Goal: Information Seeking & Learning: Learn about a topic

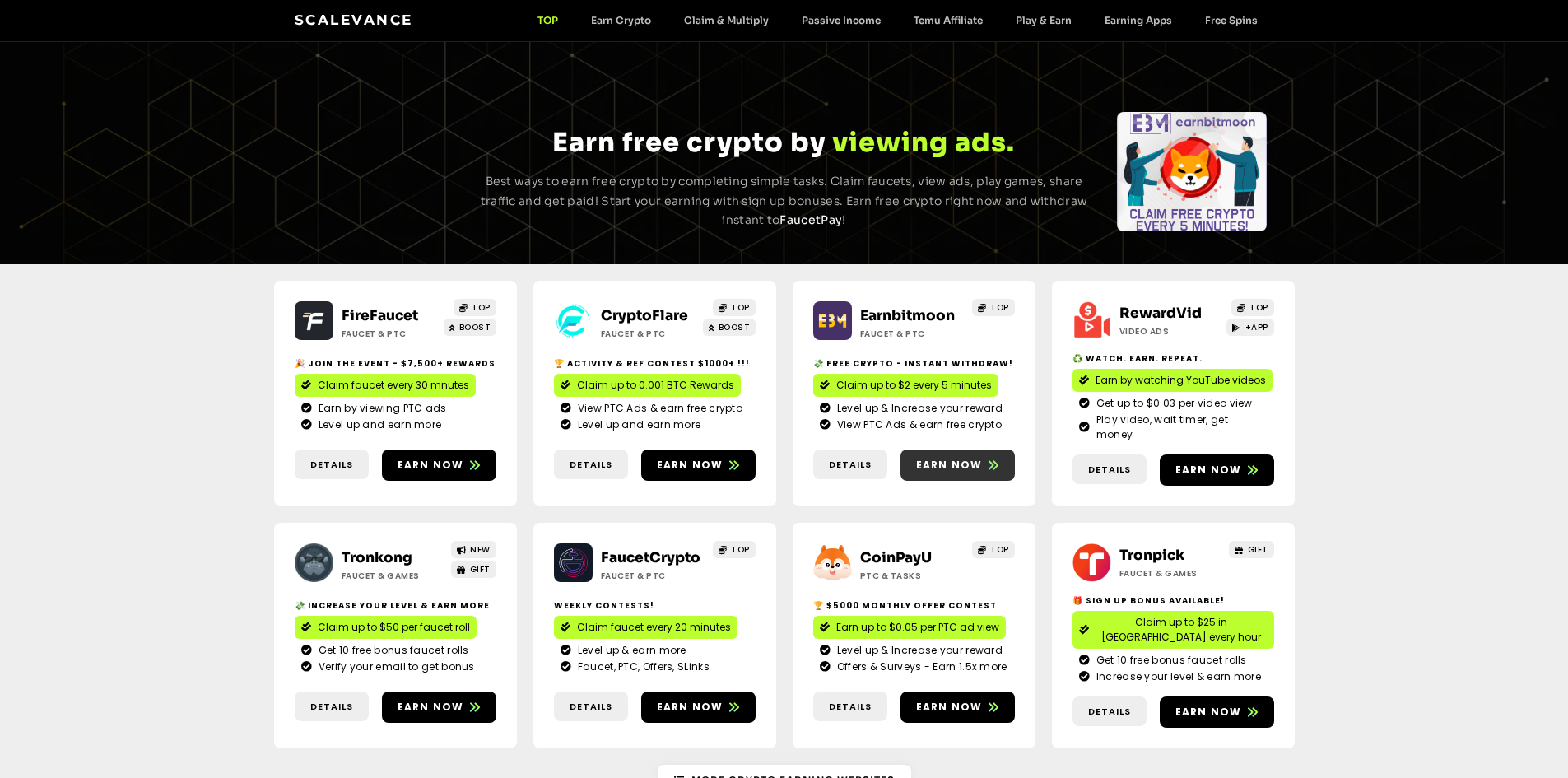
click at [947, 457] on span "Earn now" at bounding box center [949, 464] width 66 height 15
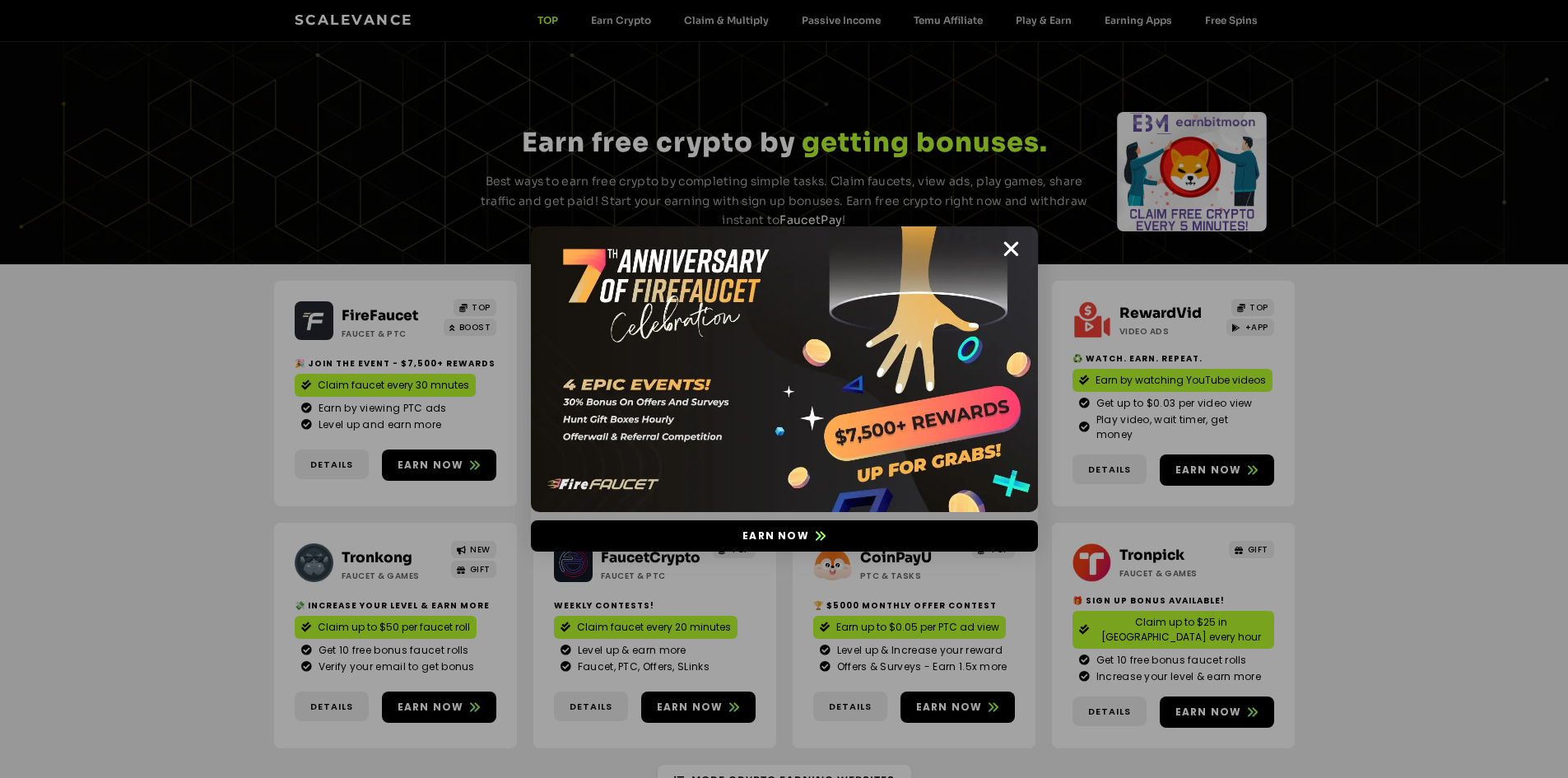
drag, startPoint x: 1016, startPoint y: 242, endPoint x: 1046, endPoint y: 257, distance: 33.5
click at [1016, 242] on icon "Close" at bounding box center [1011, 249] width 21 height 21
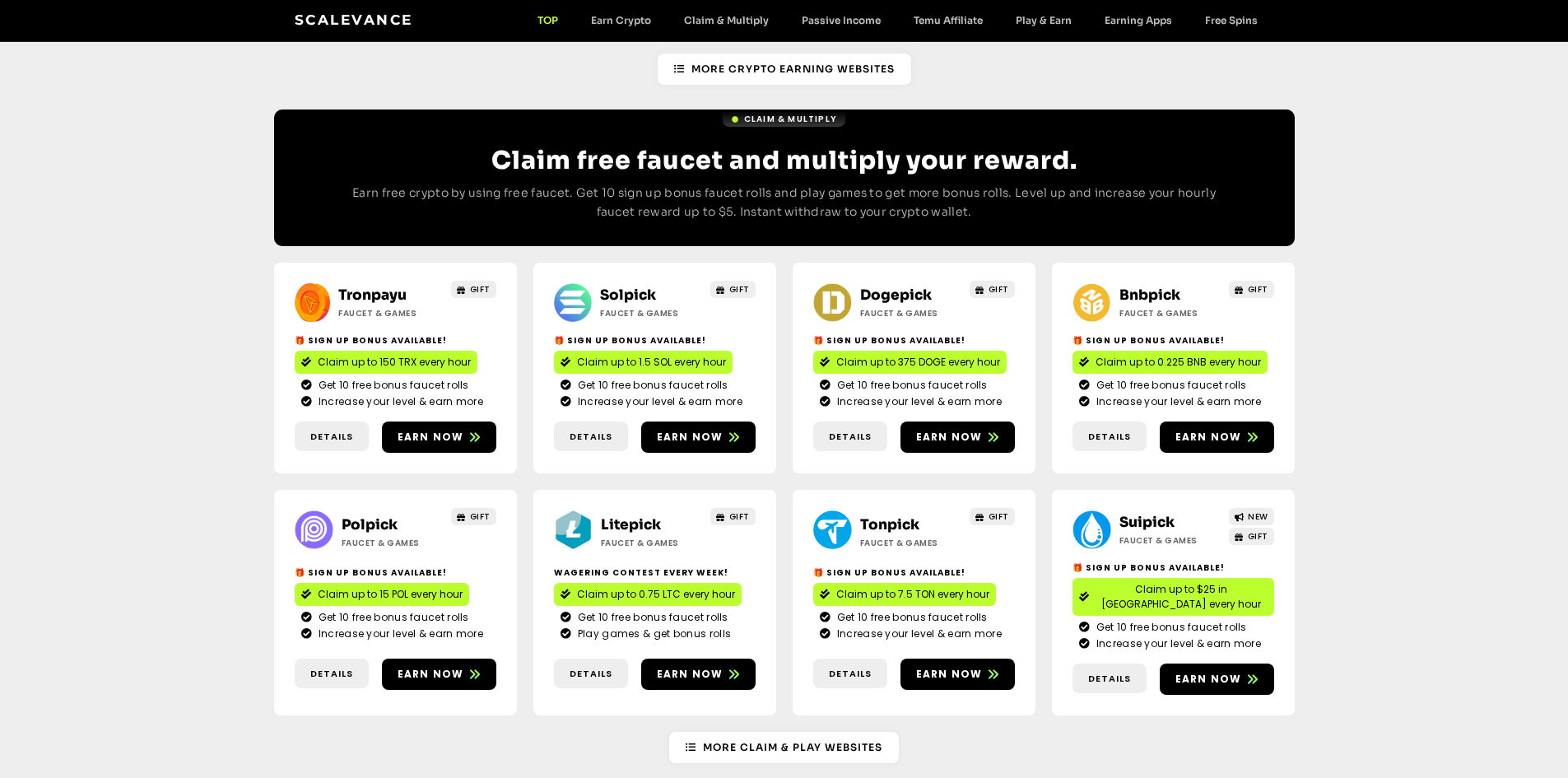
scroll to position [740, 0]
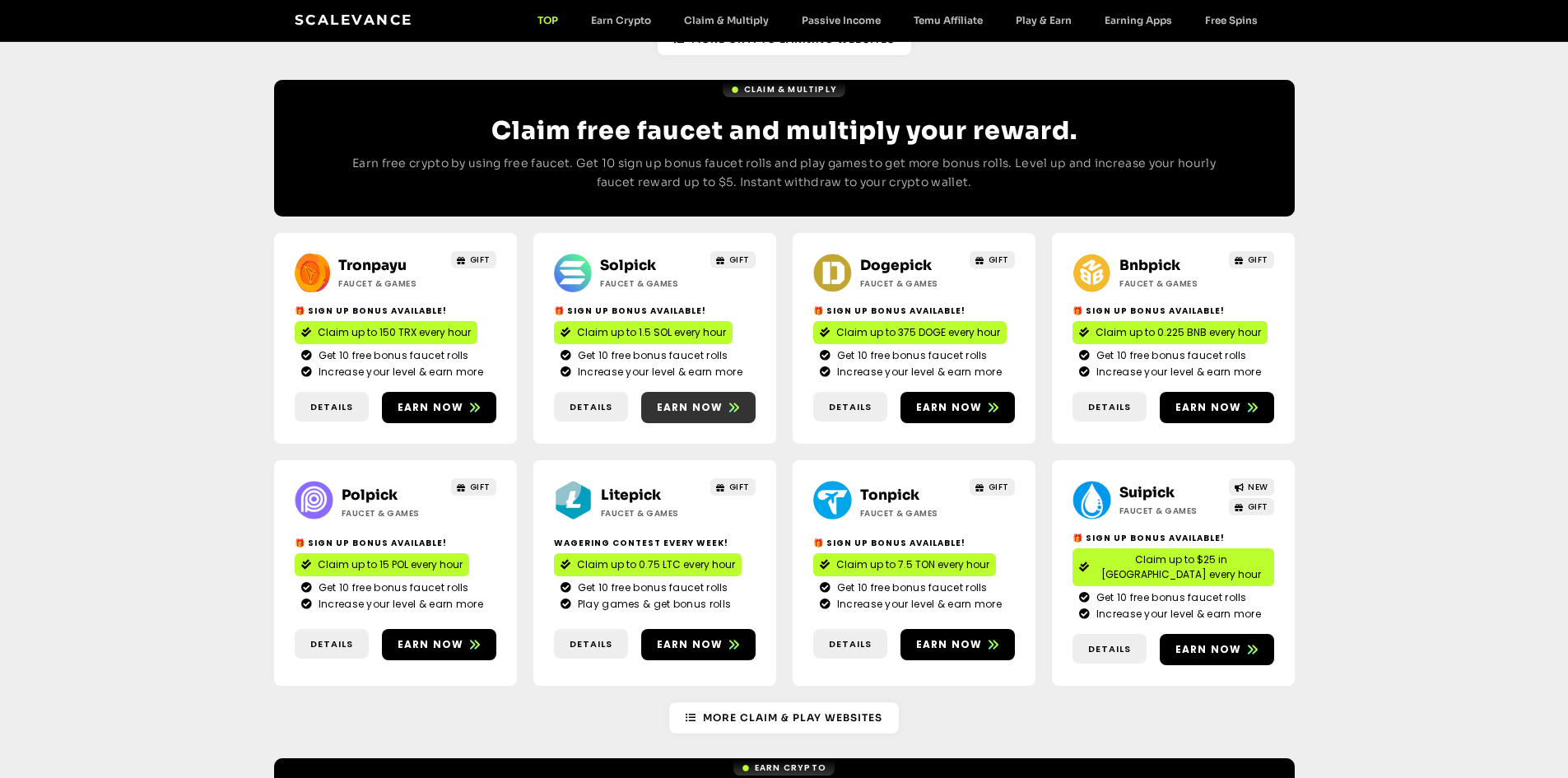
click at [684, 400] on span "Earn now" at bounding box center [690, 407] width 66 height 15
click at [950, 400] on span "Earn now" at bounding box center [949, 407] width 66 height 15
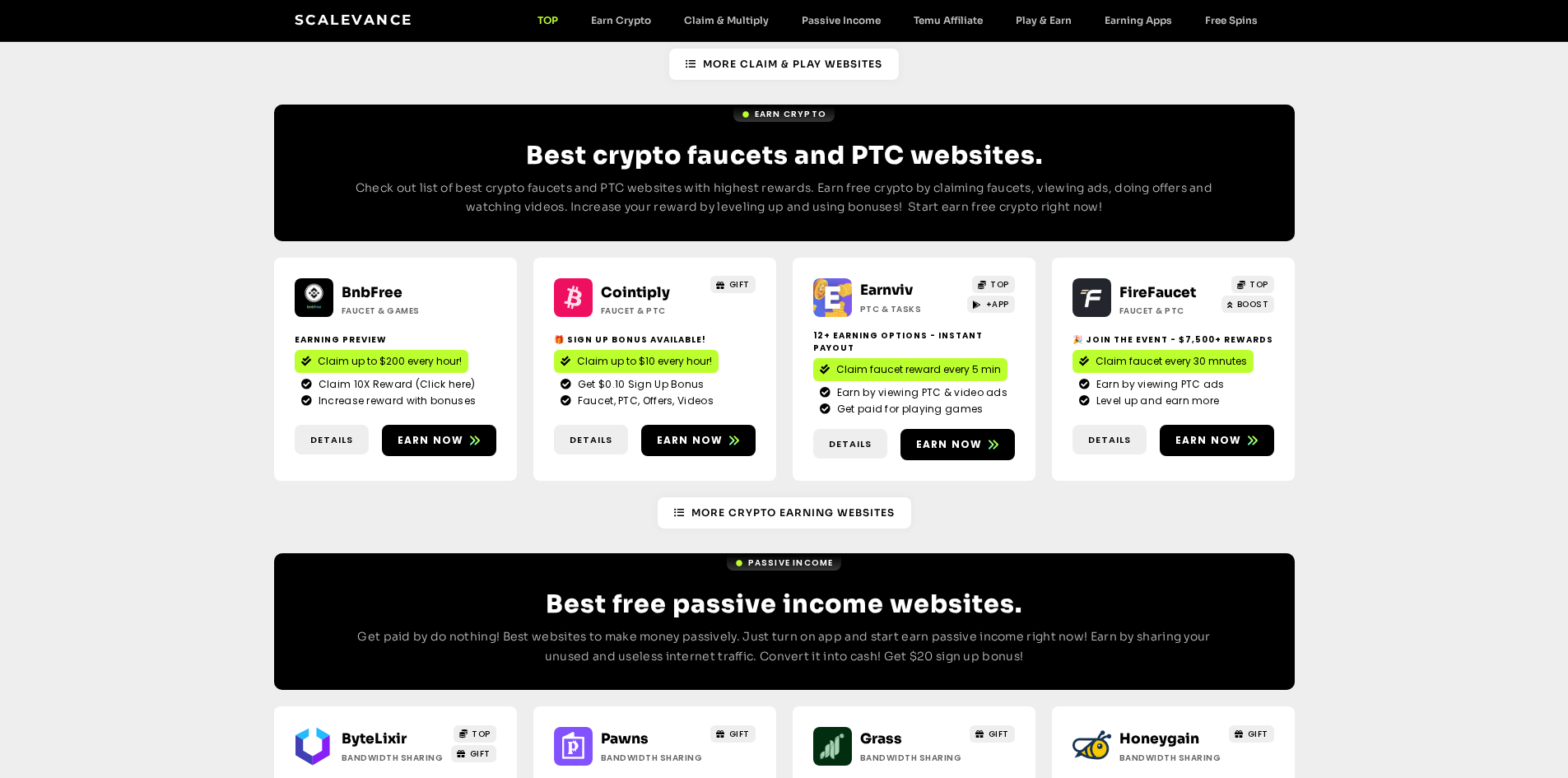
scroll to position [1400, 0]
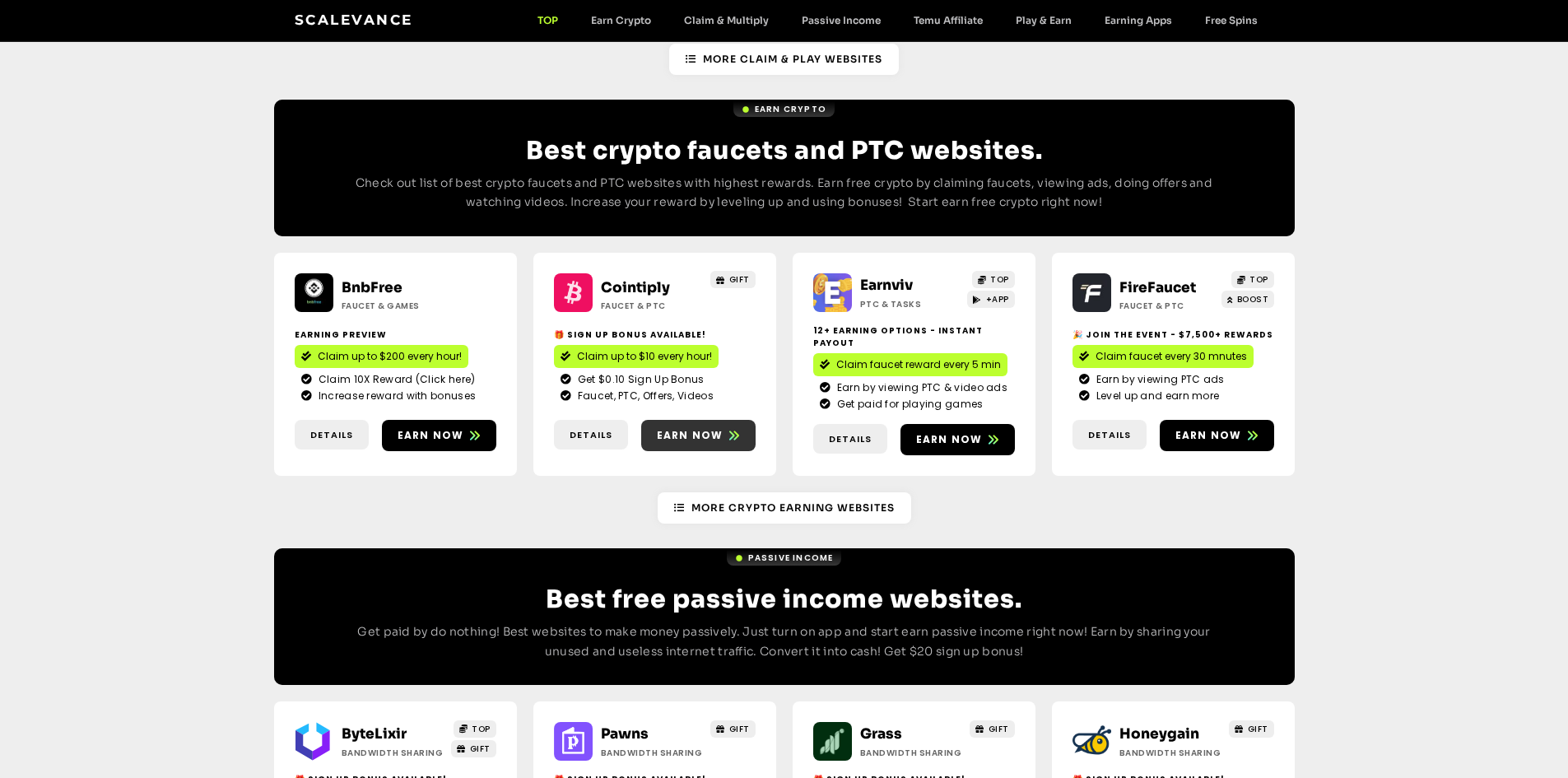
click at [683, 428] on span "Earn now" at bounding box center [690, 435] width 66 height 15
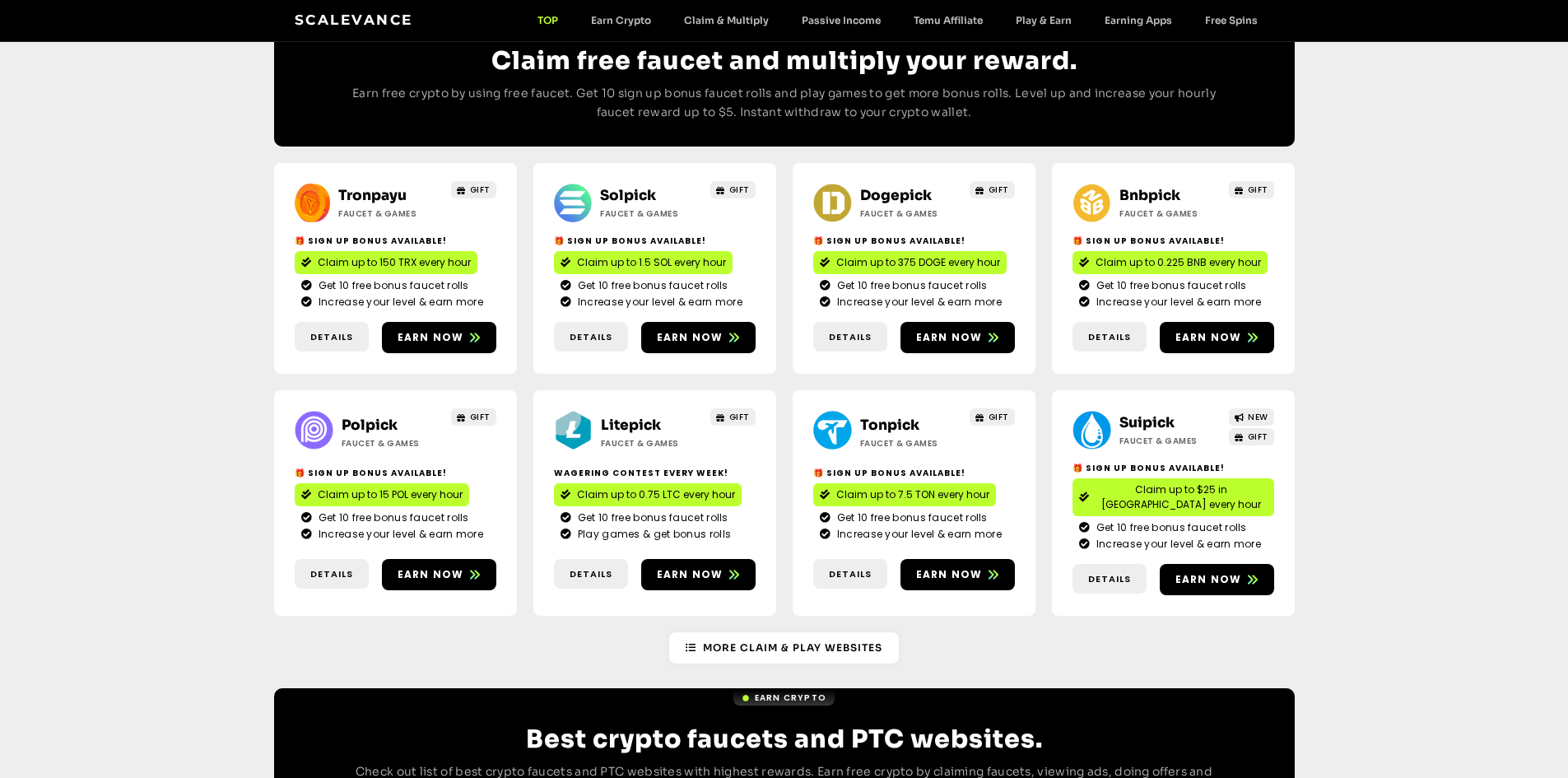
scroll to position [814, 0]
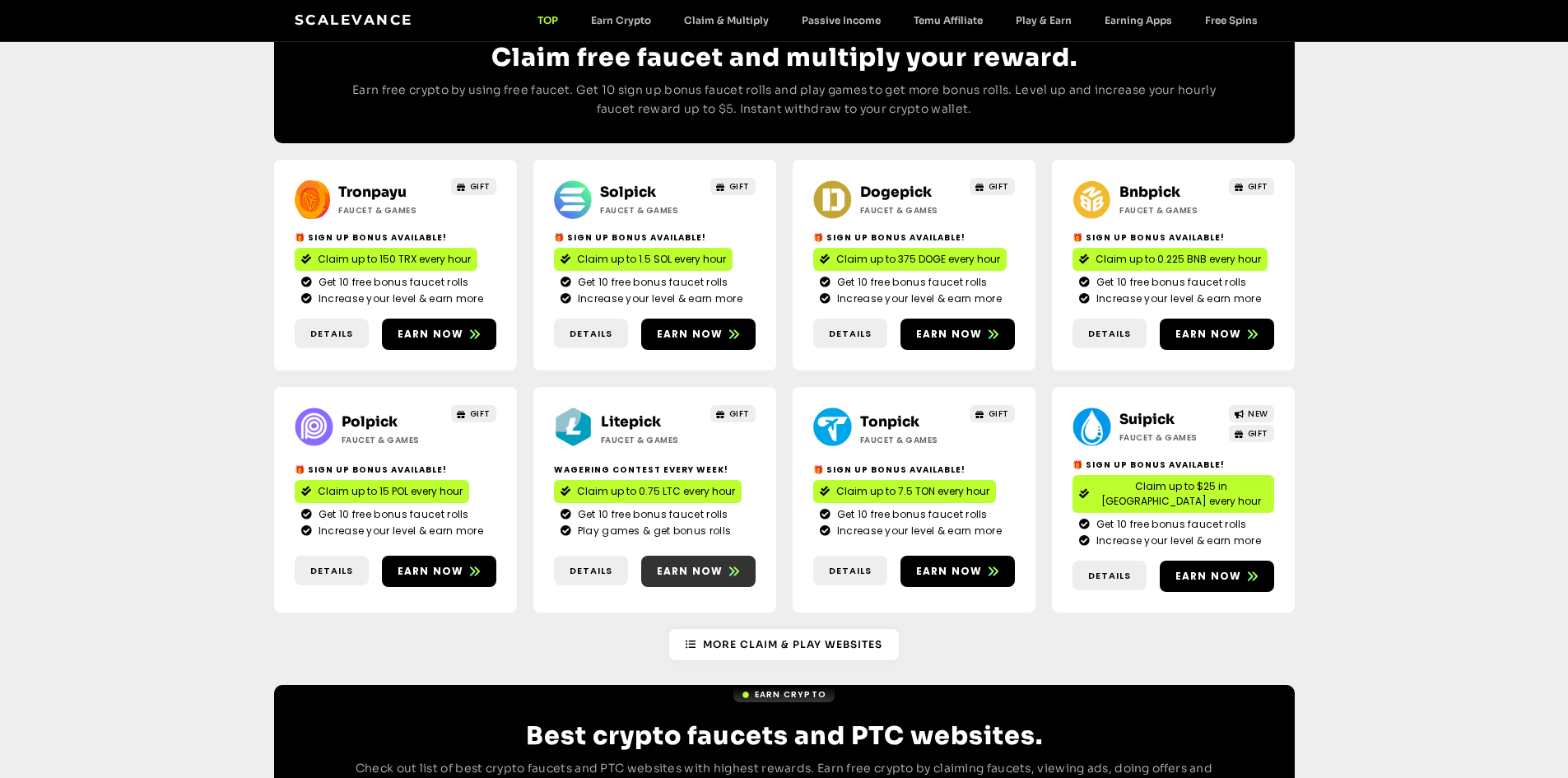
click at [690, 564] on span "Earn now" at bounding box center [690, 571] width 66 height 15
click at [926, 564] on span "Earn now" at bounding box center [949, 571] width 66 height 15
click at [1185, 569] on span "Earn now" at bounding box center [1209, 576] width 66 height 15
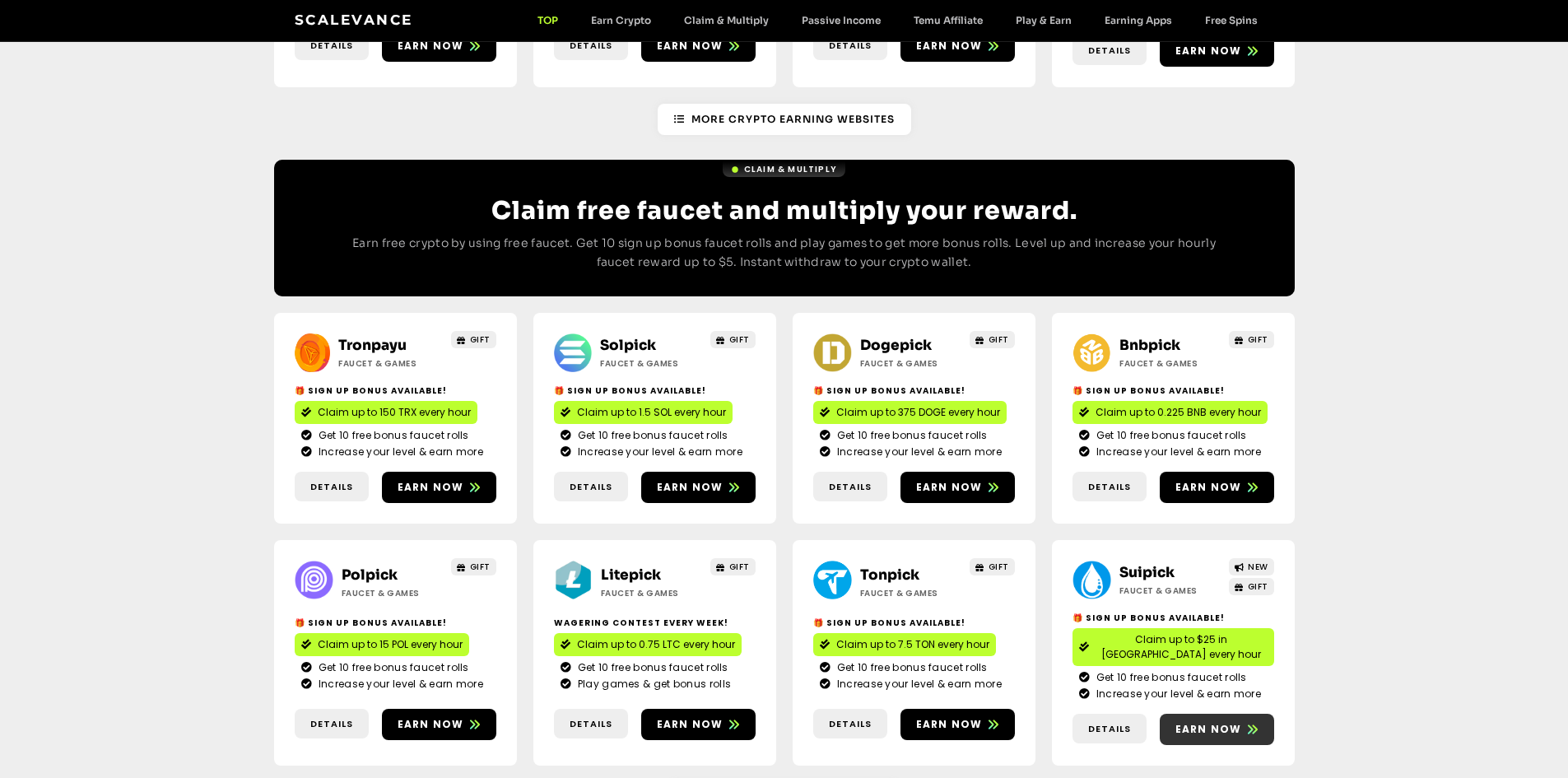
scroll to position [649, 0]
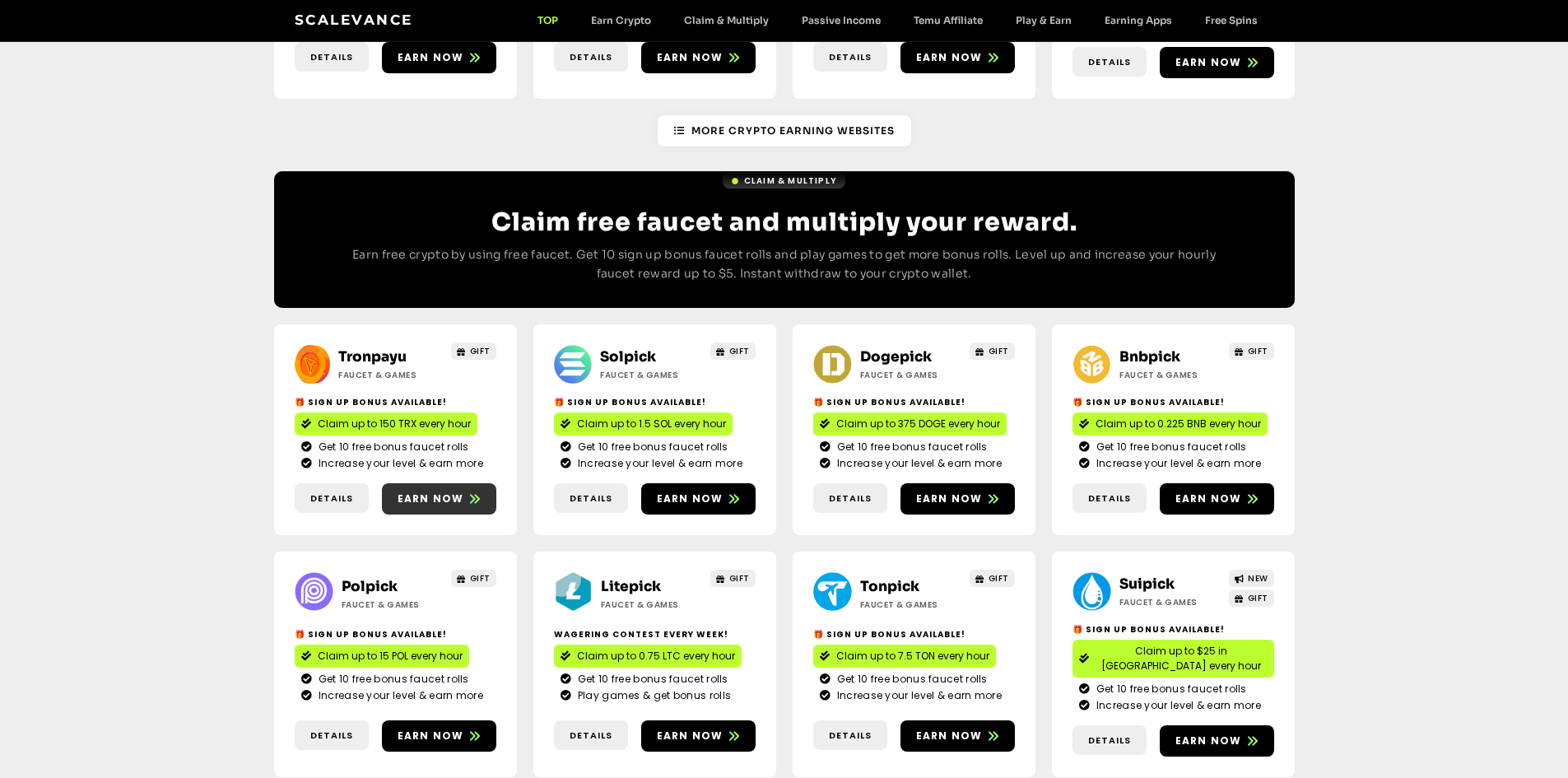
click at [434, 491] on span "Earn now" at bounding box center [431, 498] width 66 height 15
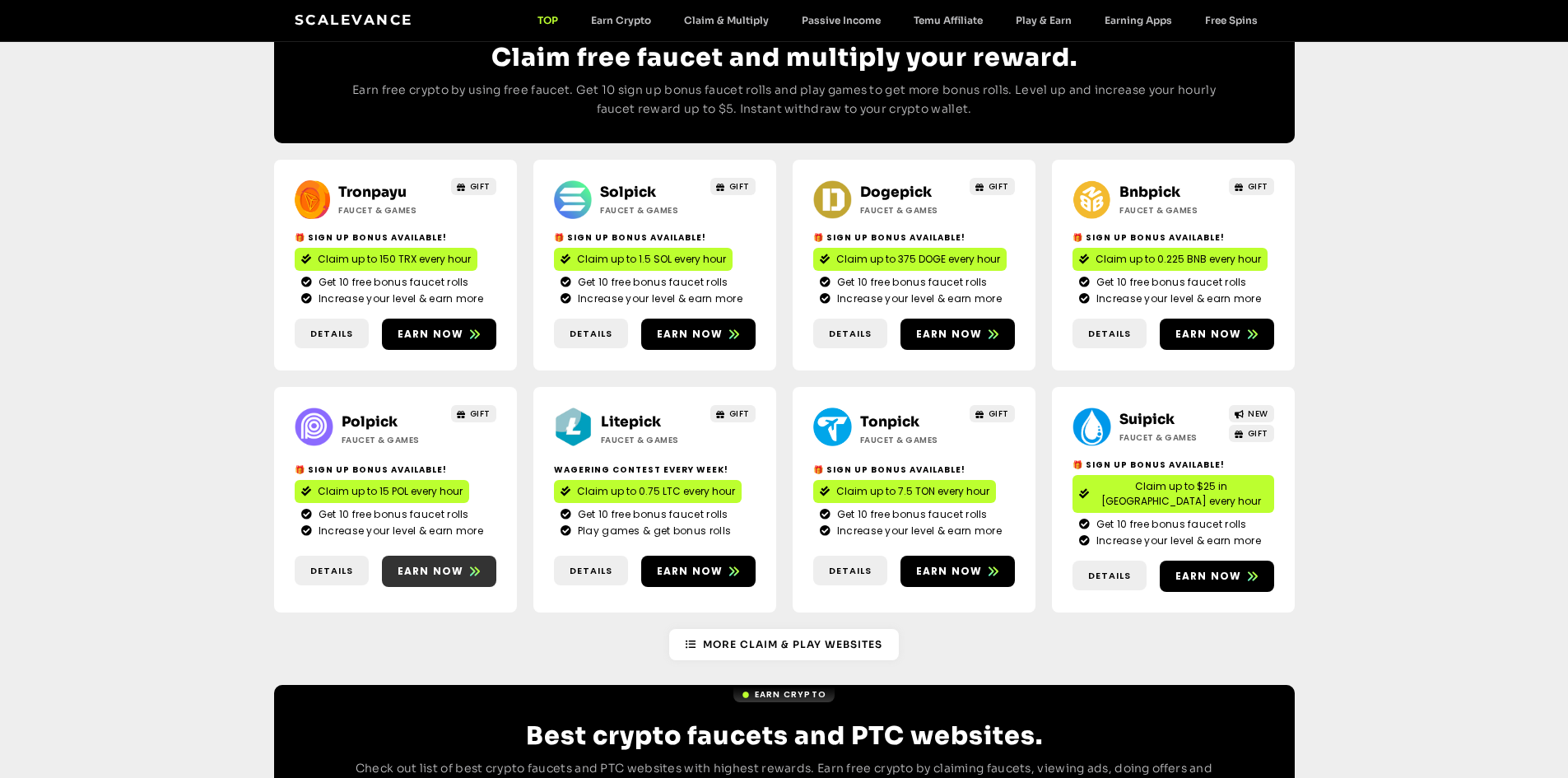
click at [420, 564] on span "Earn now" at bounding box center [431, 571] width 66 height 15
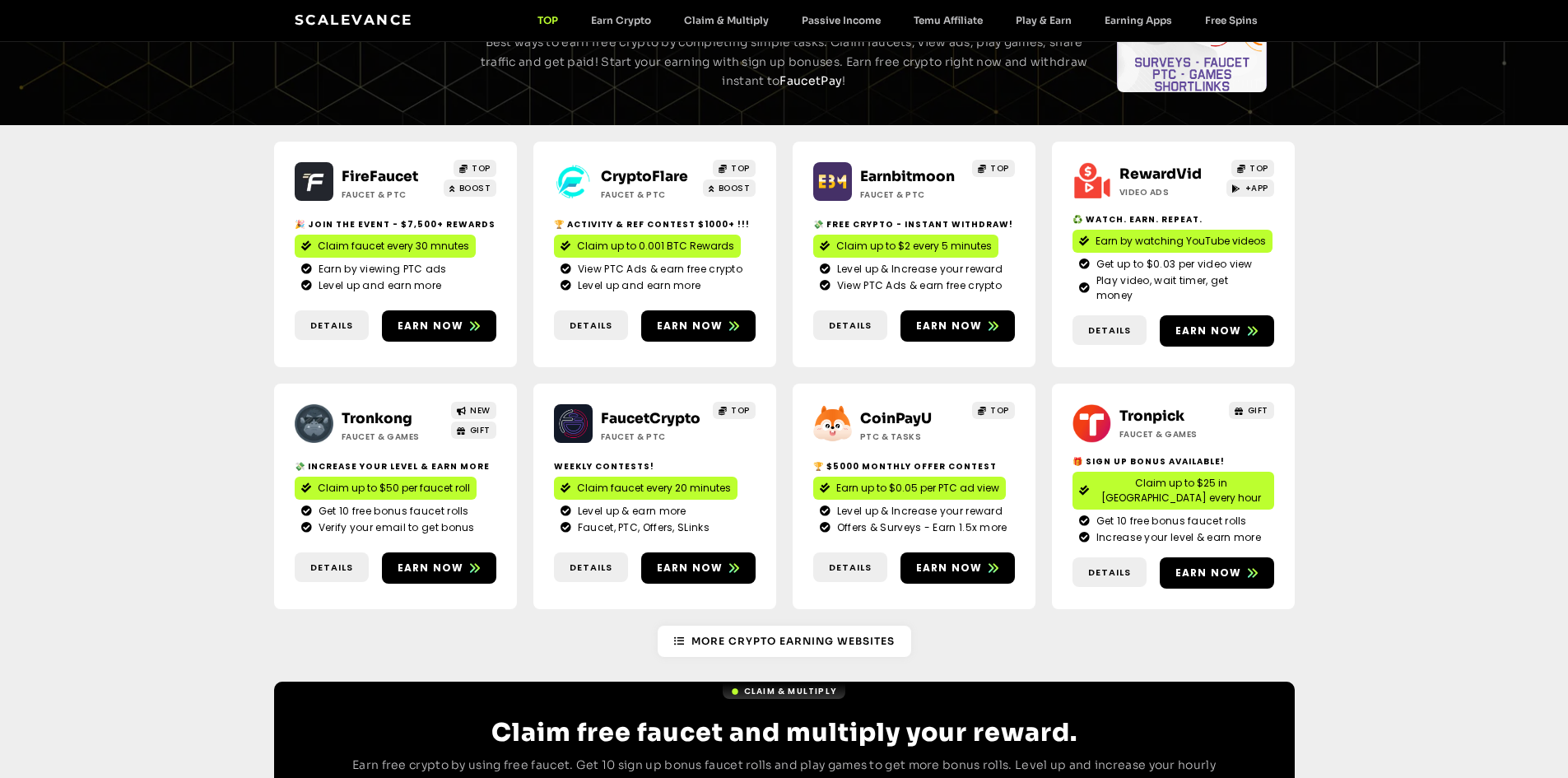
scroll to position [73, 0]
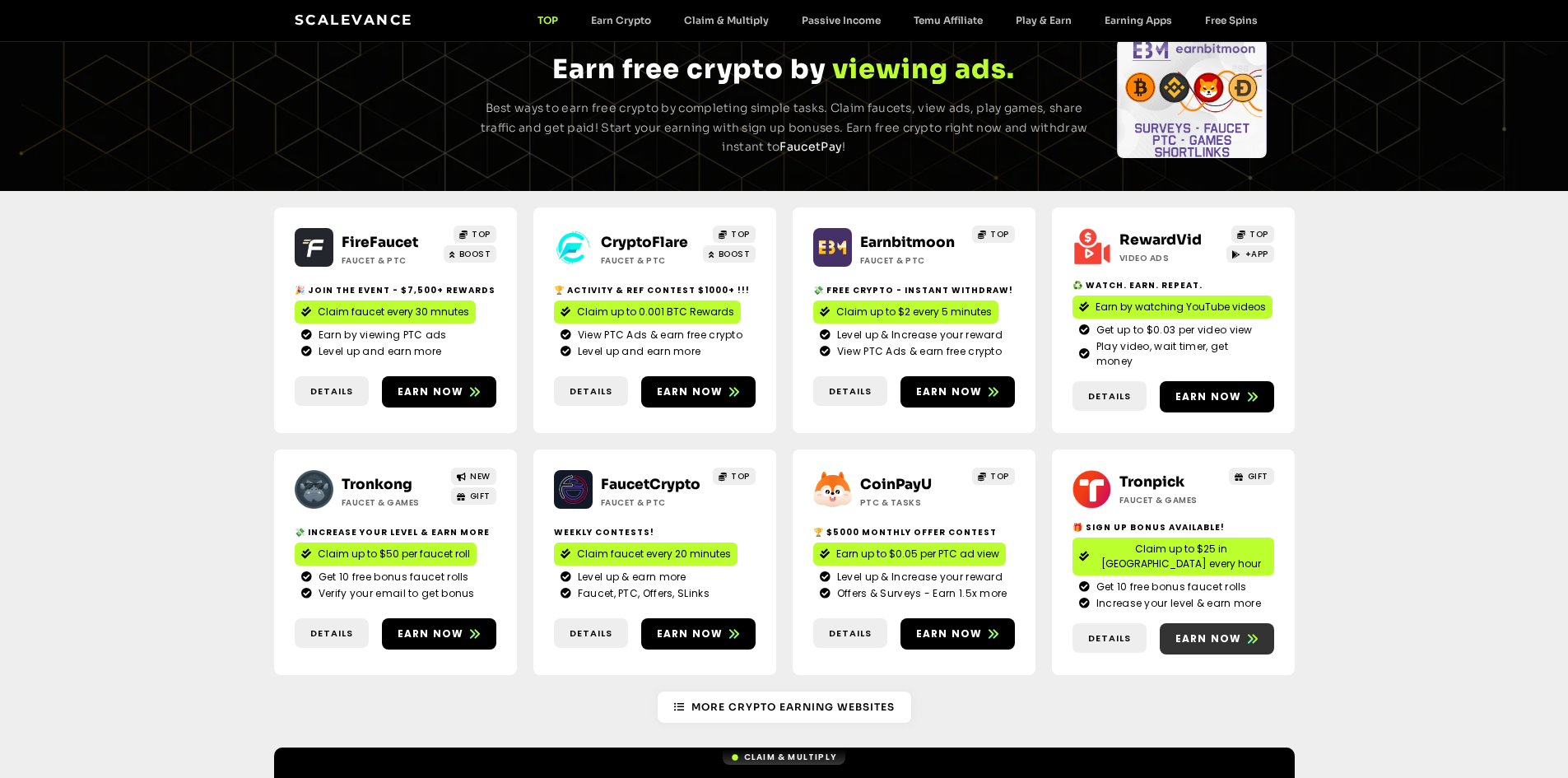
click at [1202, 623] on link "Earn now" at bounding box center [1217, 639] width 114 height 31
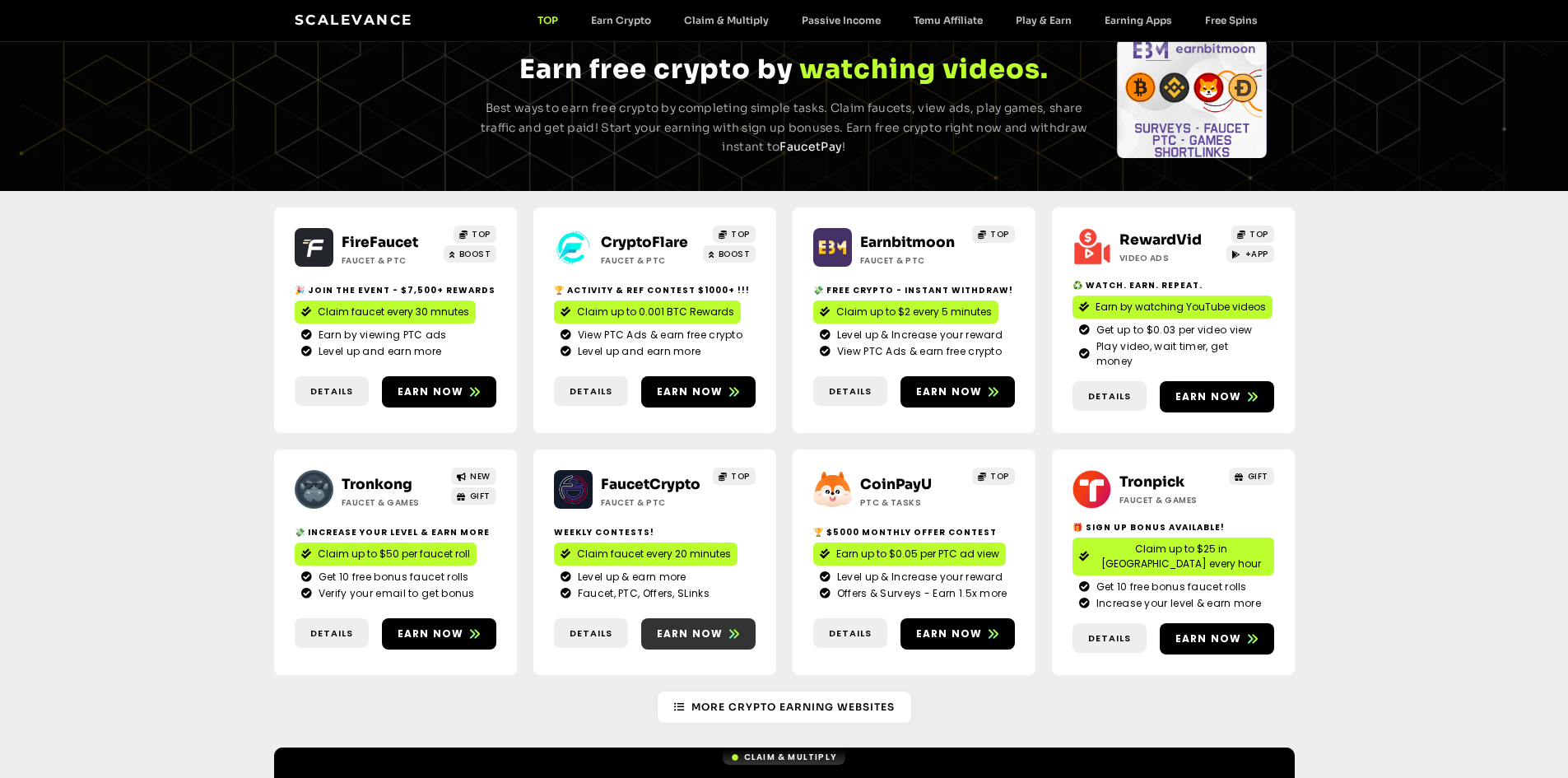
click at [690, 627] on span "Earn now" at bounding box center [690, 634] width 66 height 15
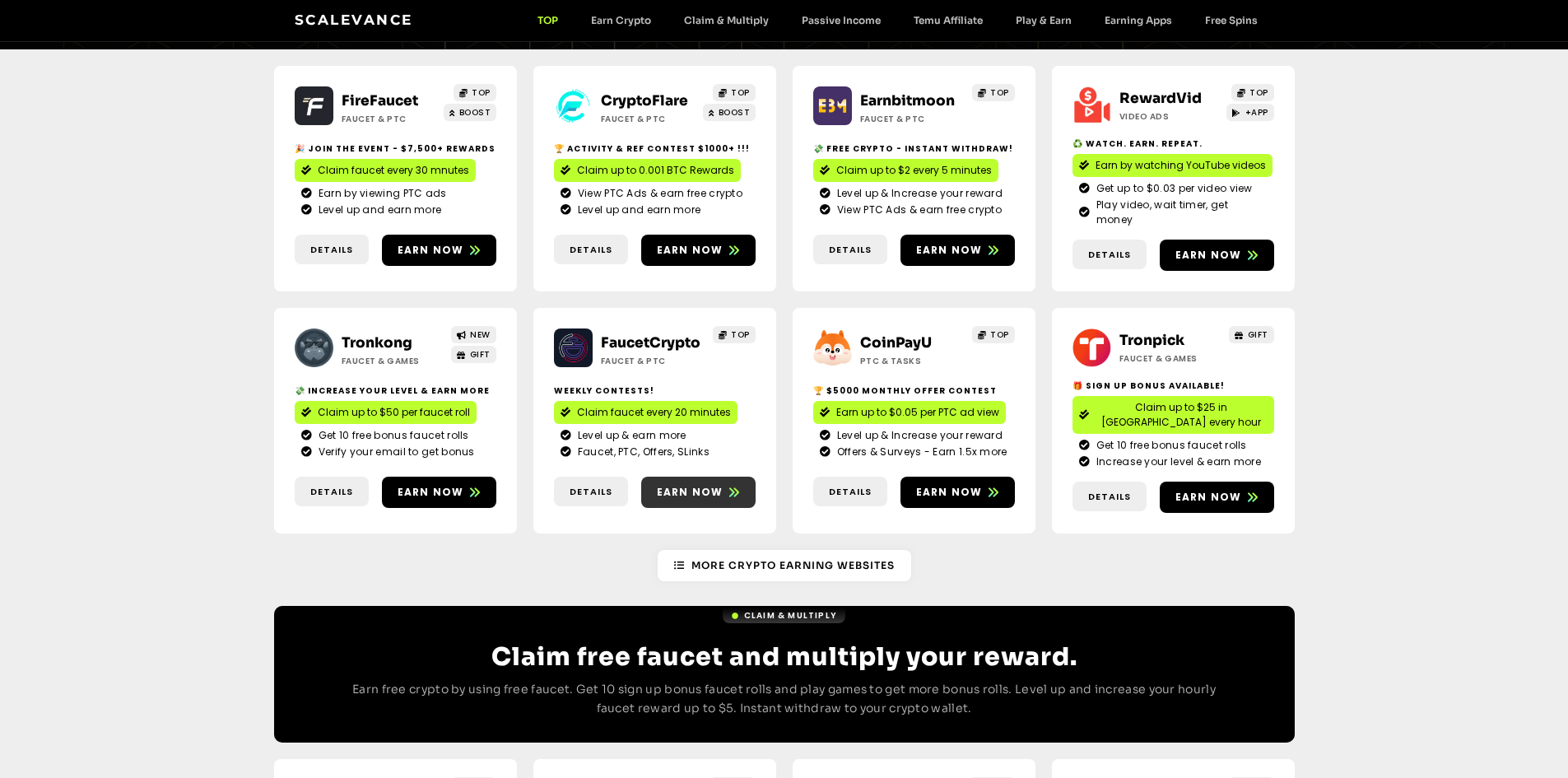
scroll to position [238, 0]
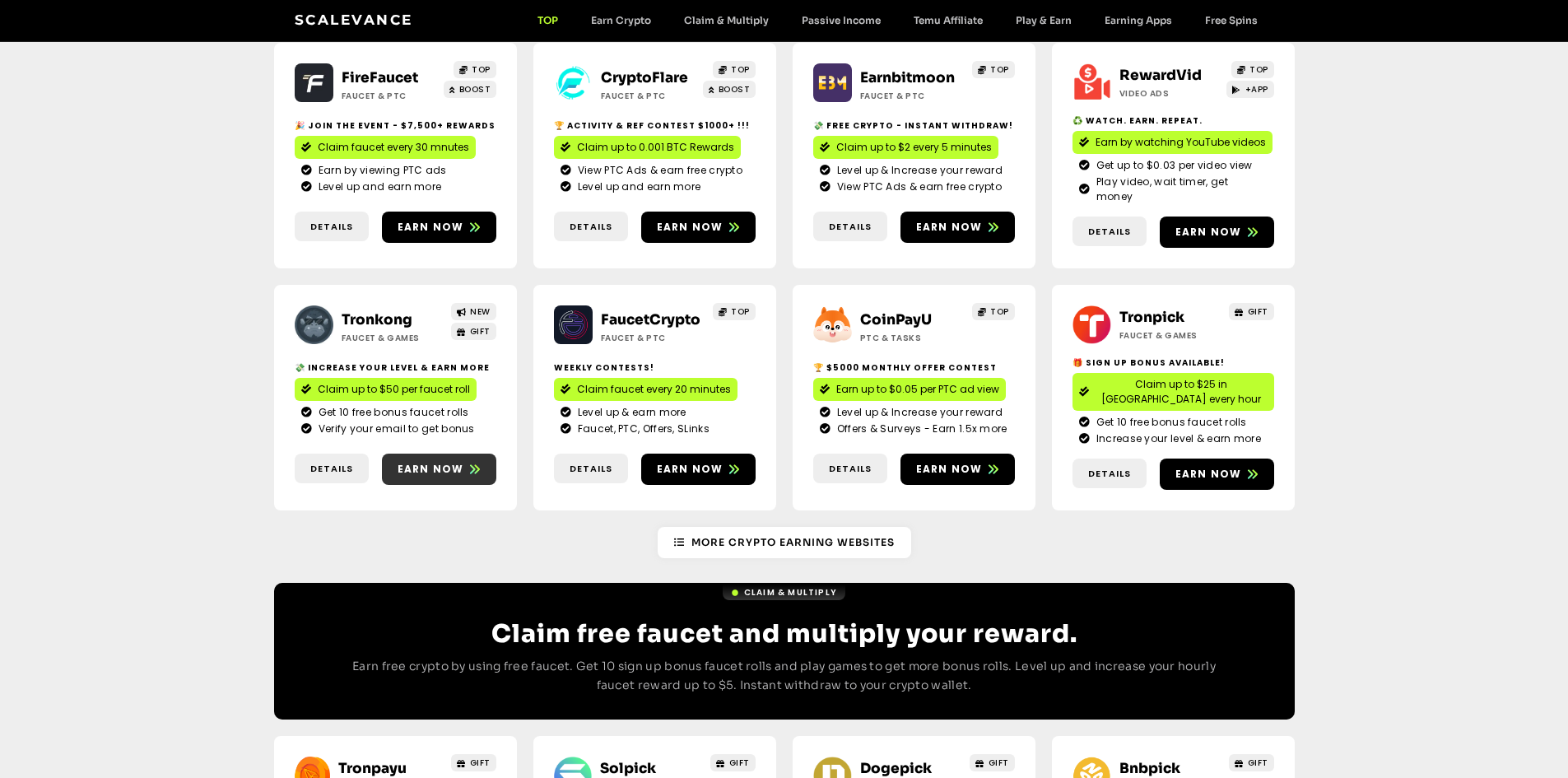
click at [415, 462] on span "Earn now" at bounding box center [431, 469] width 66 height 15
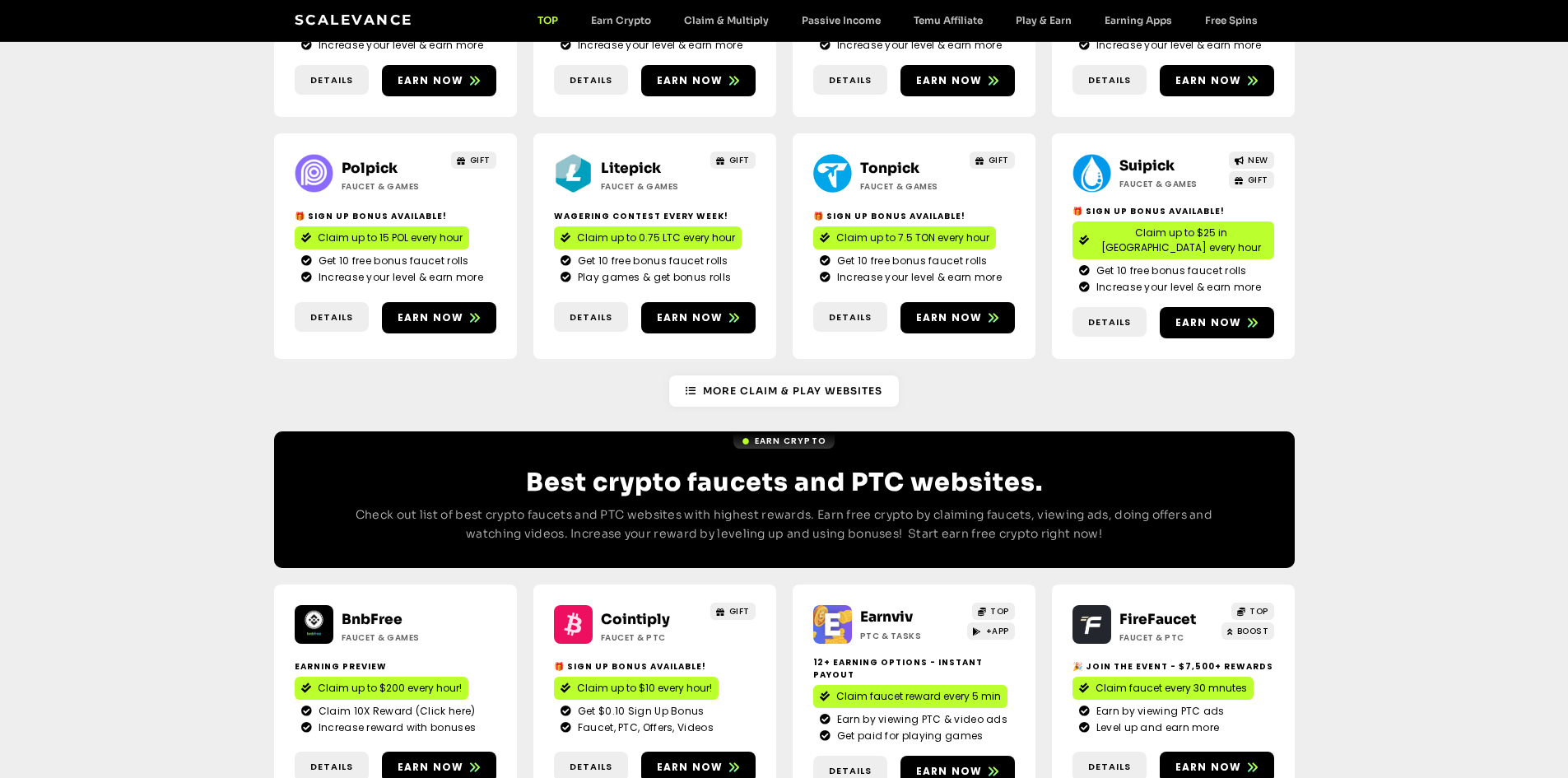
scroll to position [1061, 0]
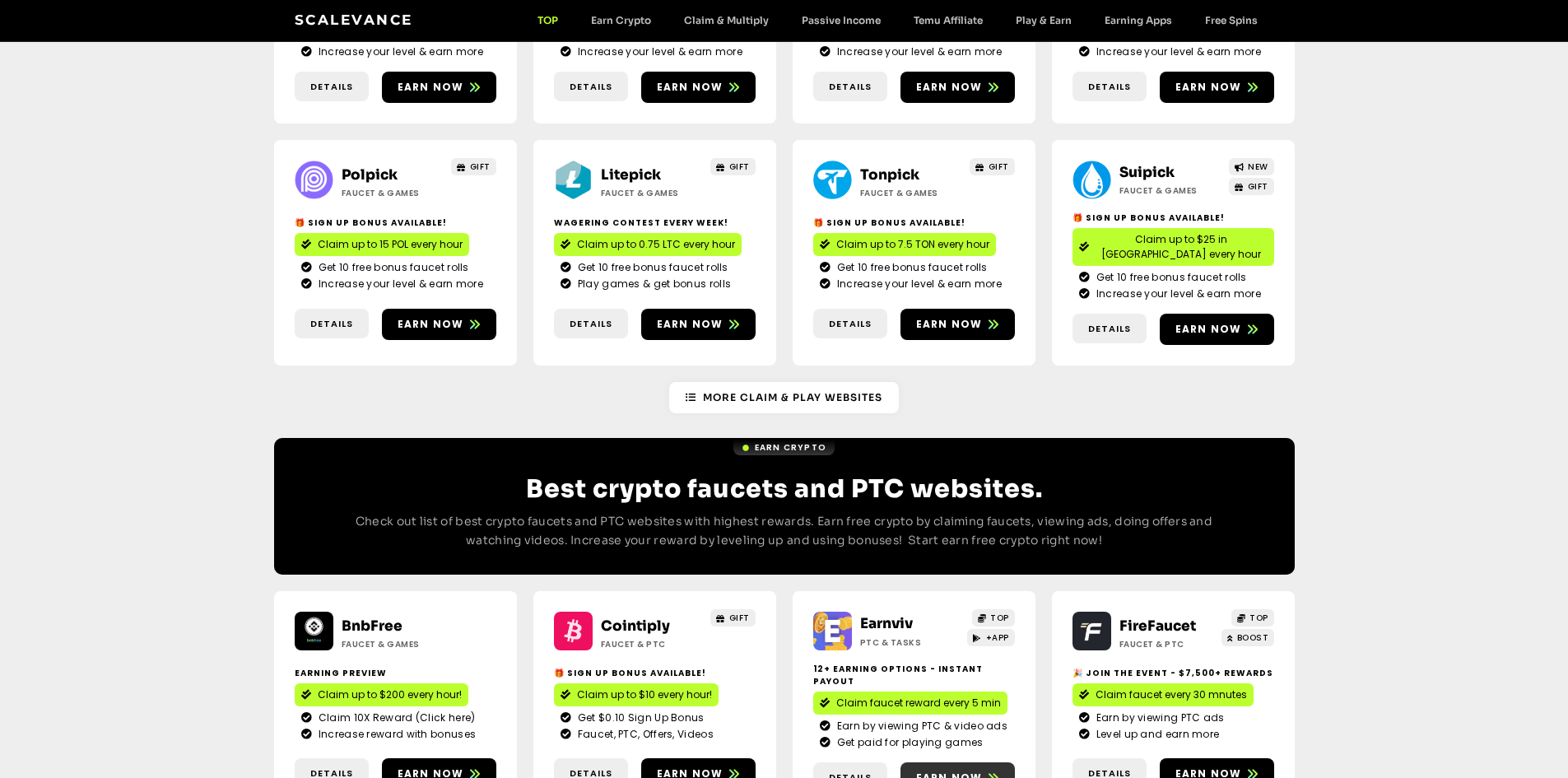
click at [936, 770] on span "Earn now" at bounding box center [949, 777] width 66 height 15
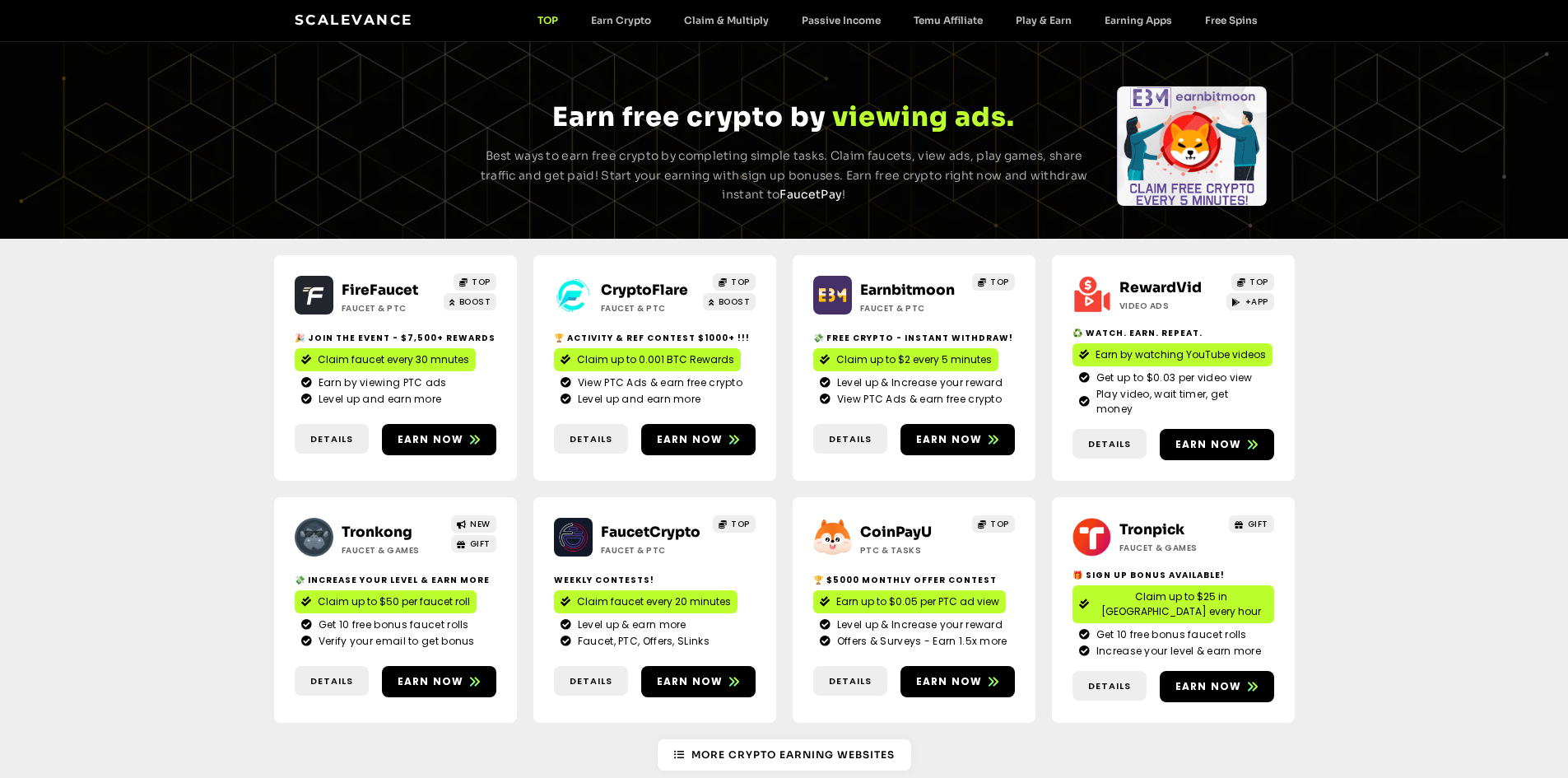
scroll to position [0, 0]
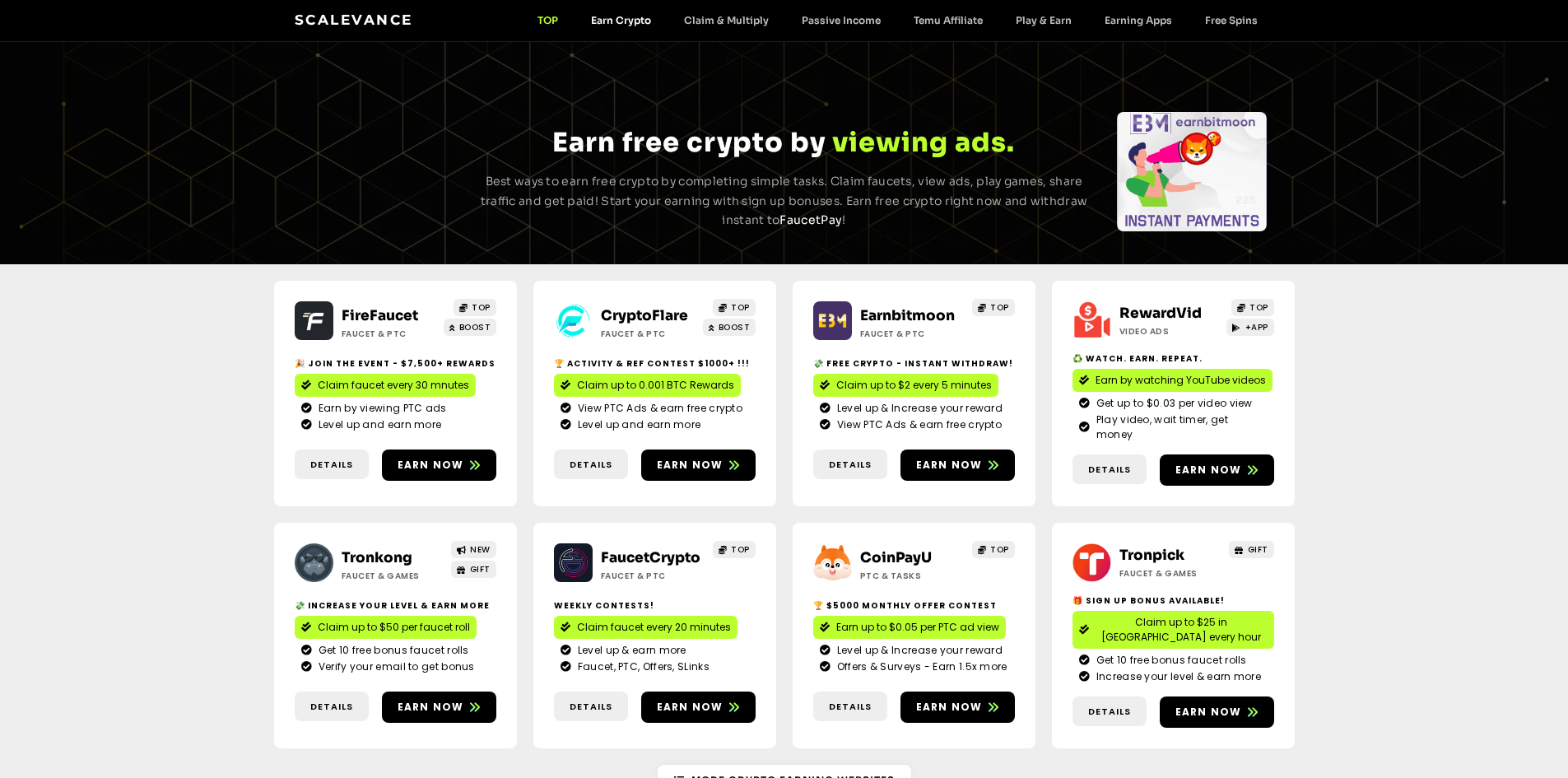
click at [623, 24] on link "Earn Crypto" at bounding box center [621, 20] width 93 height 12
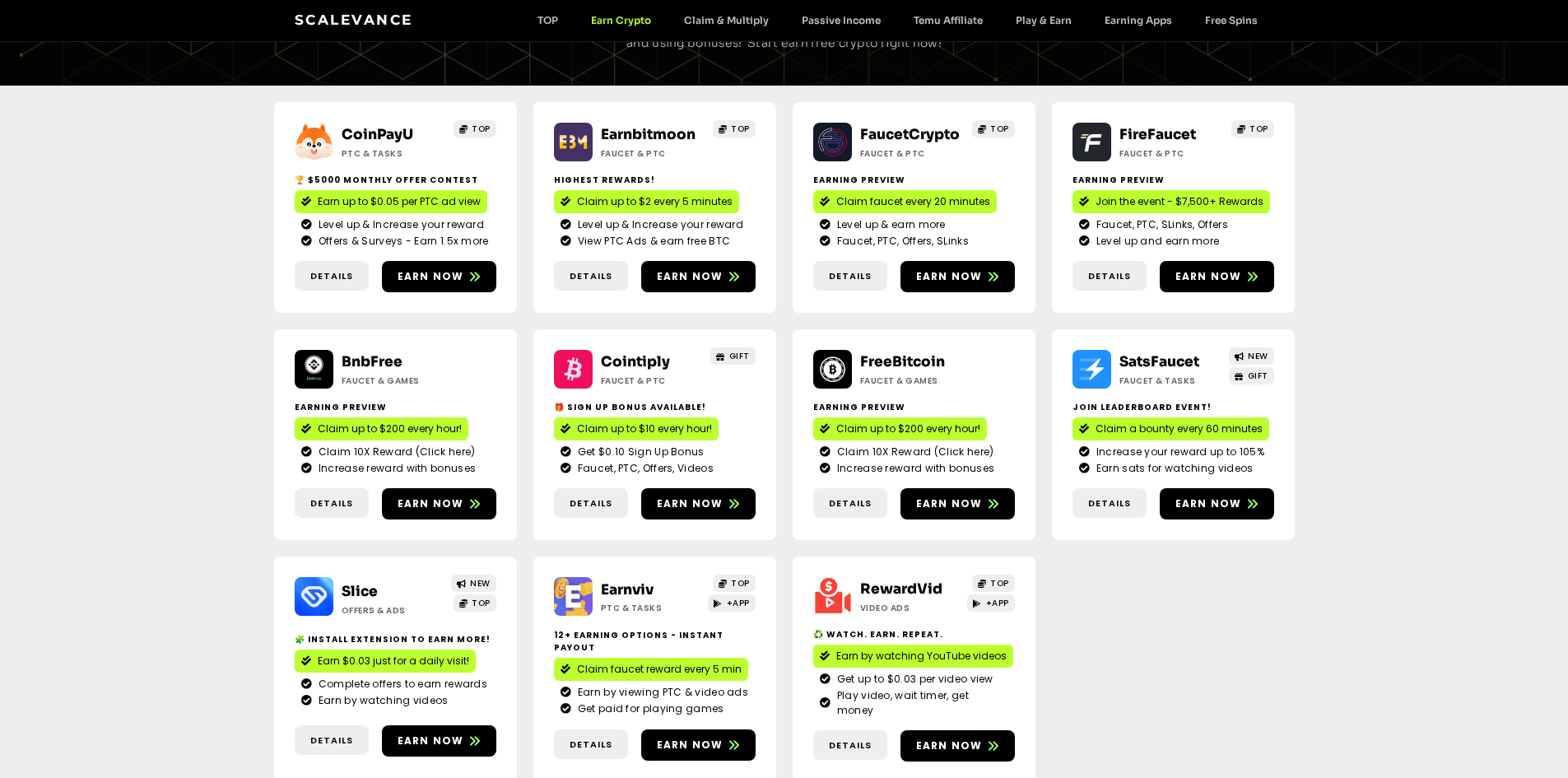
scroll to position [247, 0]
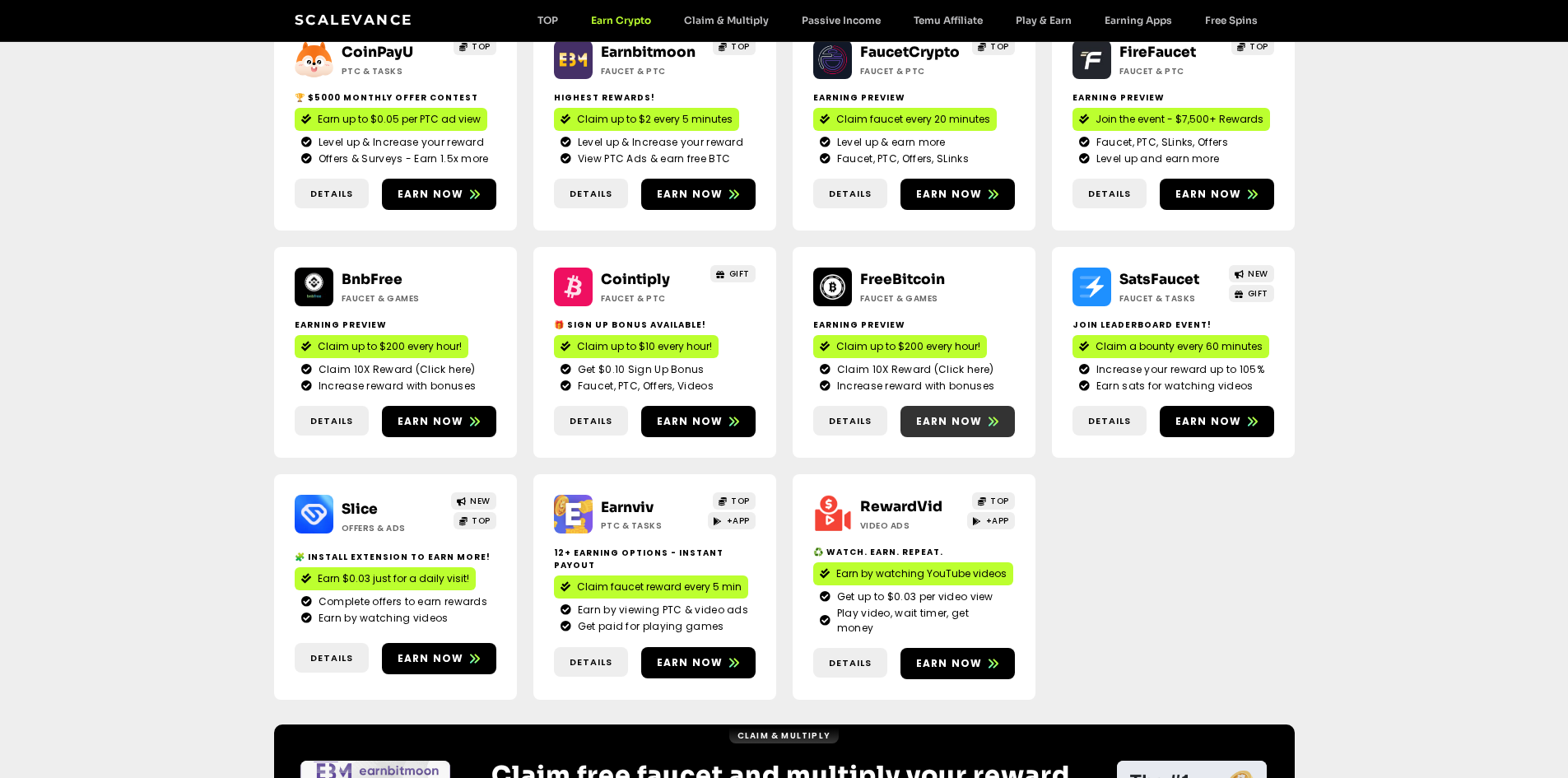
click at [948, 419] on span "Earn now" at bounding box center [949, 421] width 66 height 15
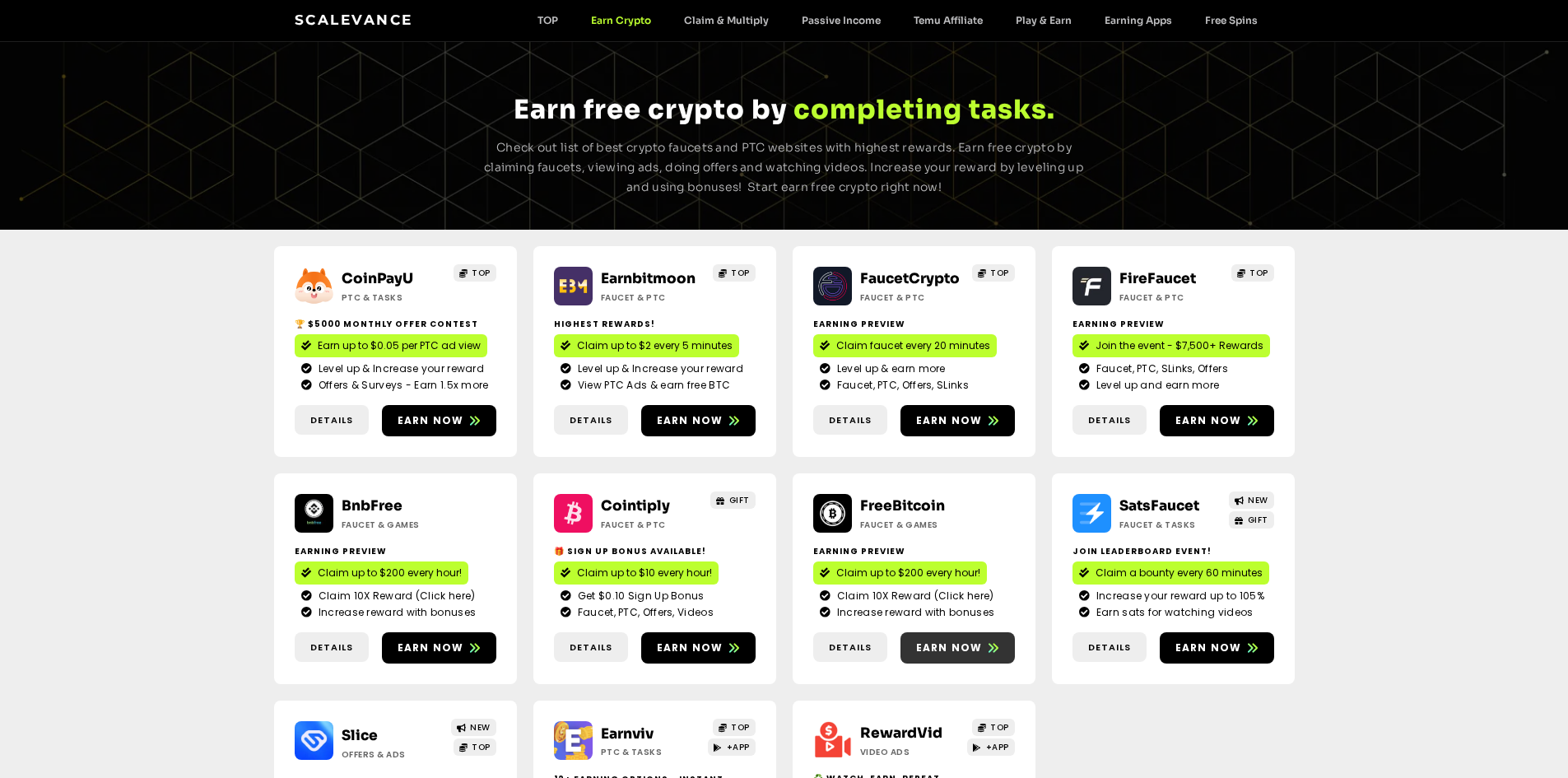
scroll to position [20, 0]
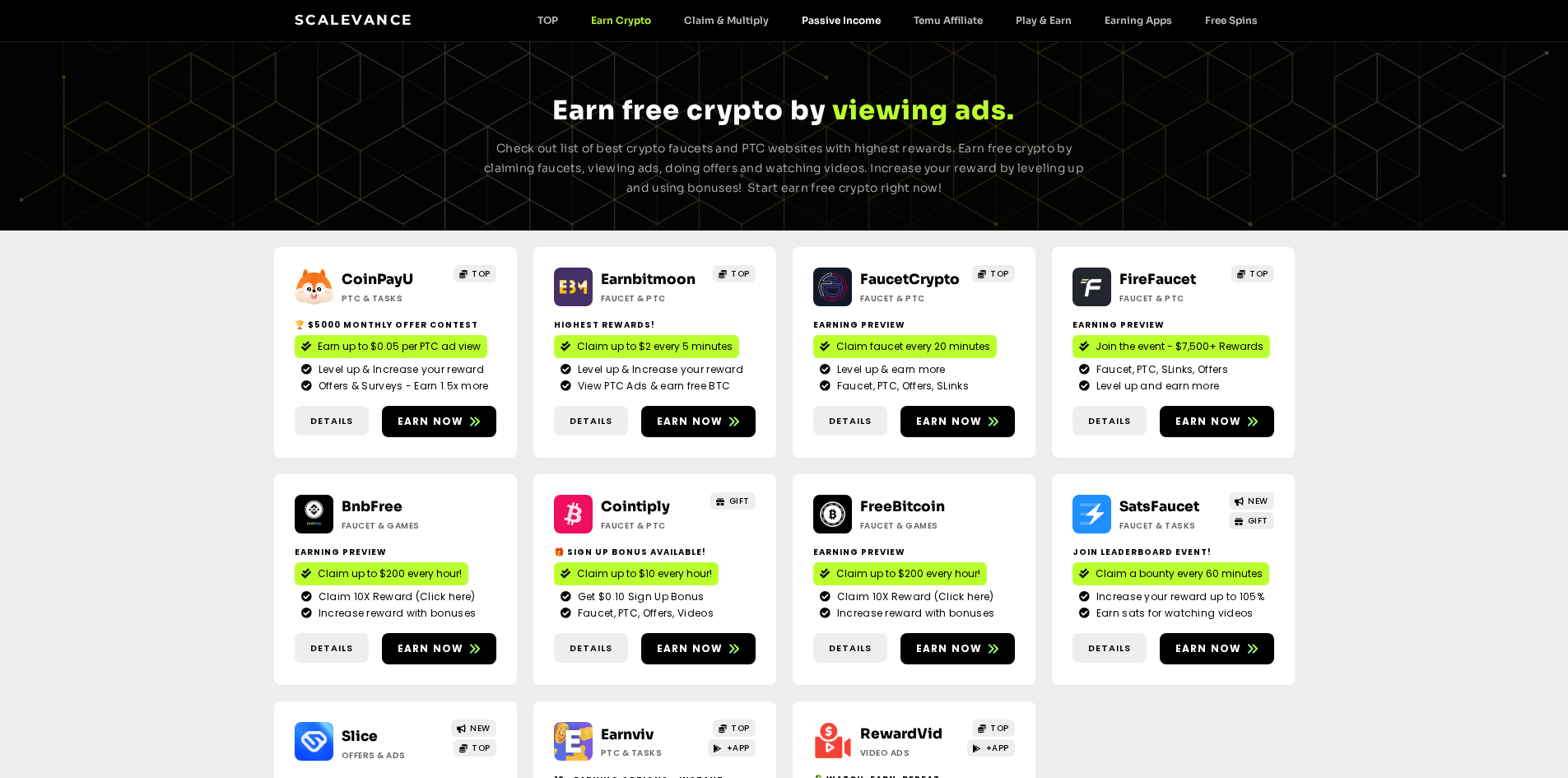
click at [841, 24] on link "Passive Income" at bounding box center [841, 20] width 112 height 12
click at [840, 17] on link "Passive Income" at bounding box center [841, 20] width 112 height 12
click at [1043, 17] on link "Play & Earn" at bounding box center [1044, 20] width 89 height 12
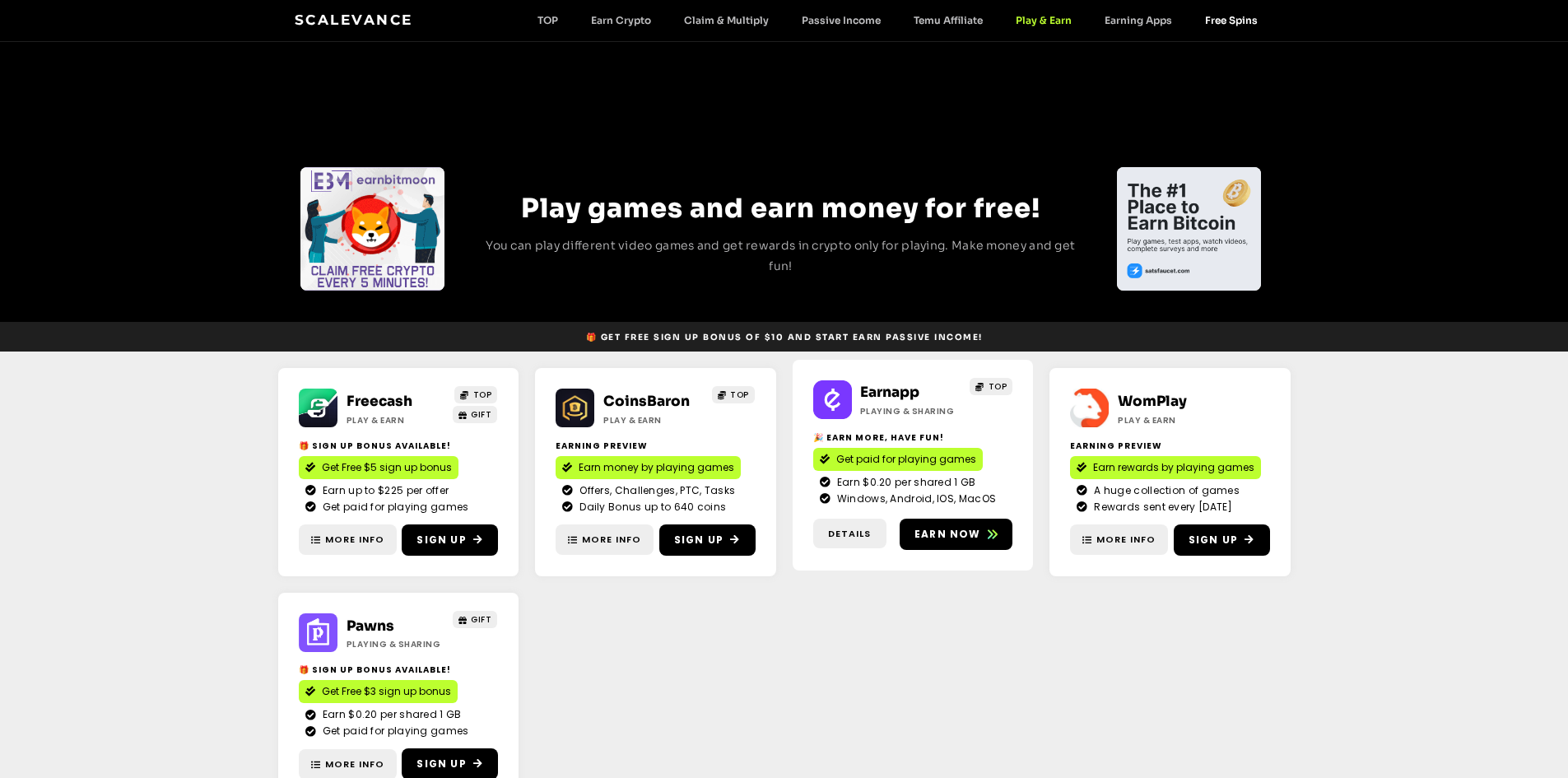
click at [1211, 20] on link "Free Spins" at bounding box center [1232, 20] width 86 height 12
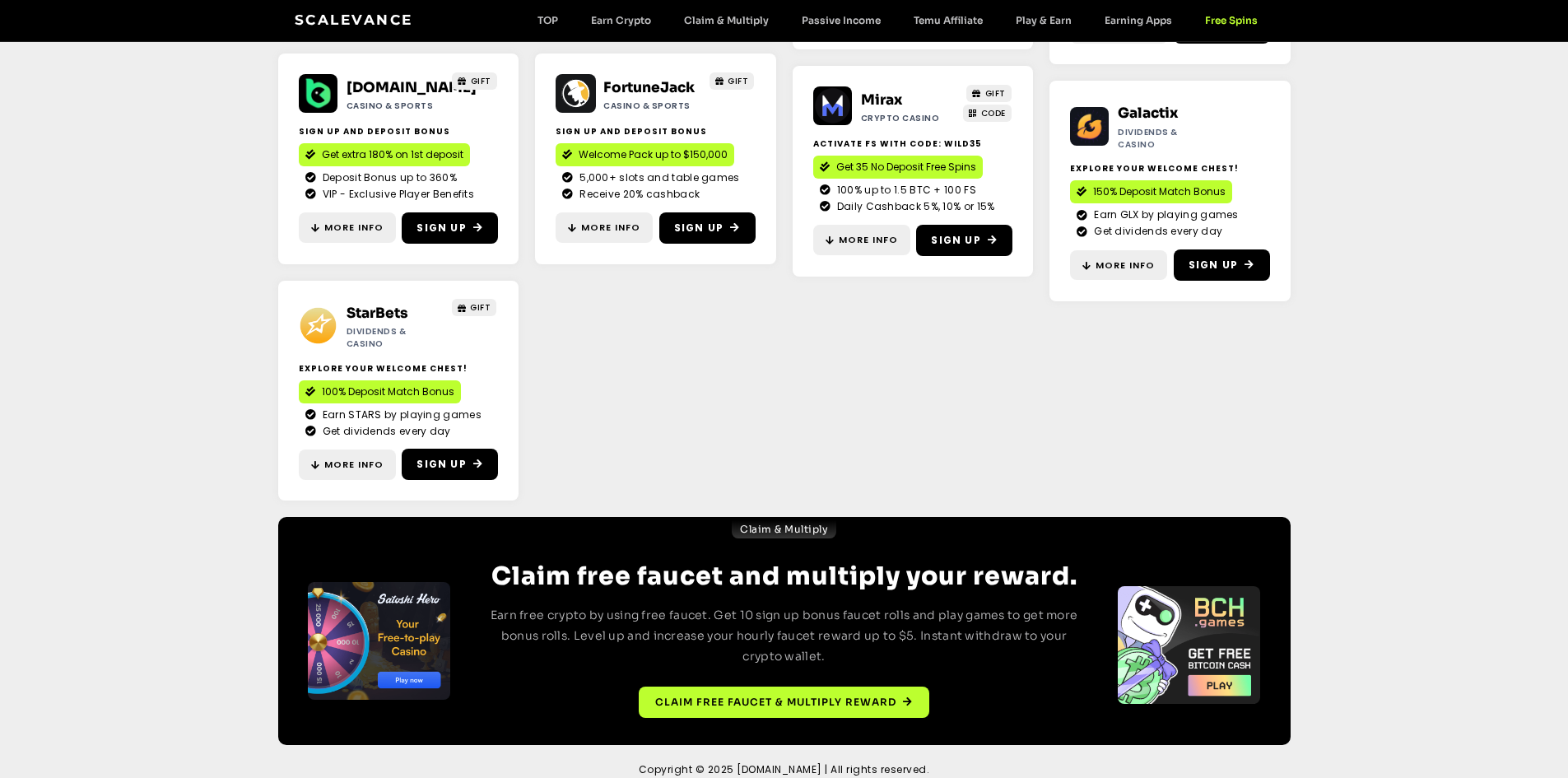
scroll to position [770, 0]
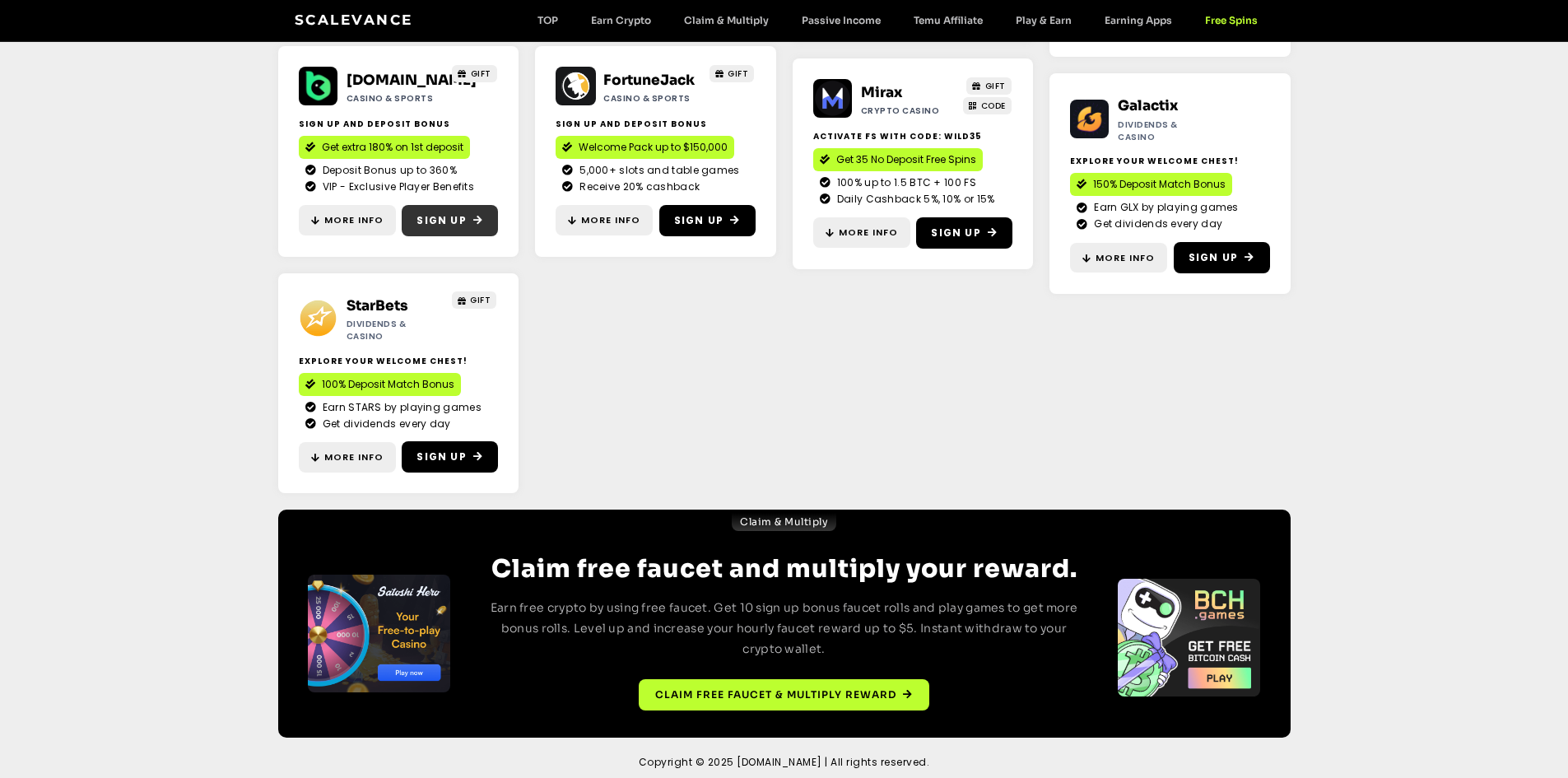
click at [416, 223] on link "Sign Up" at bounding box center [449, 220] width 96 height 31
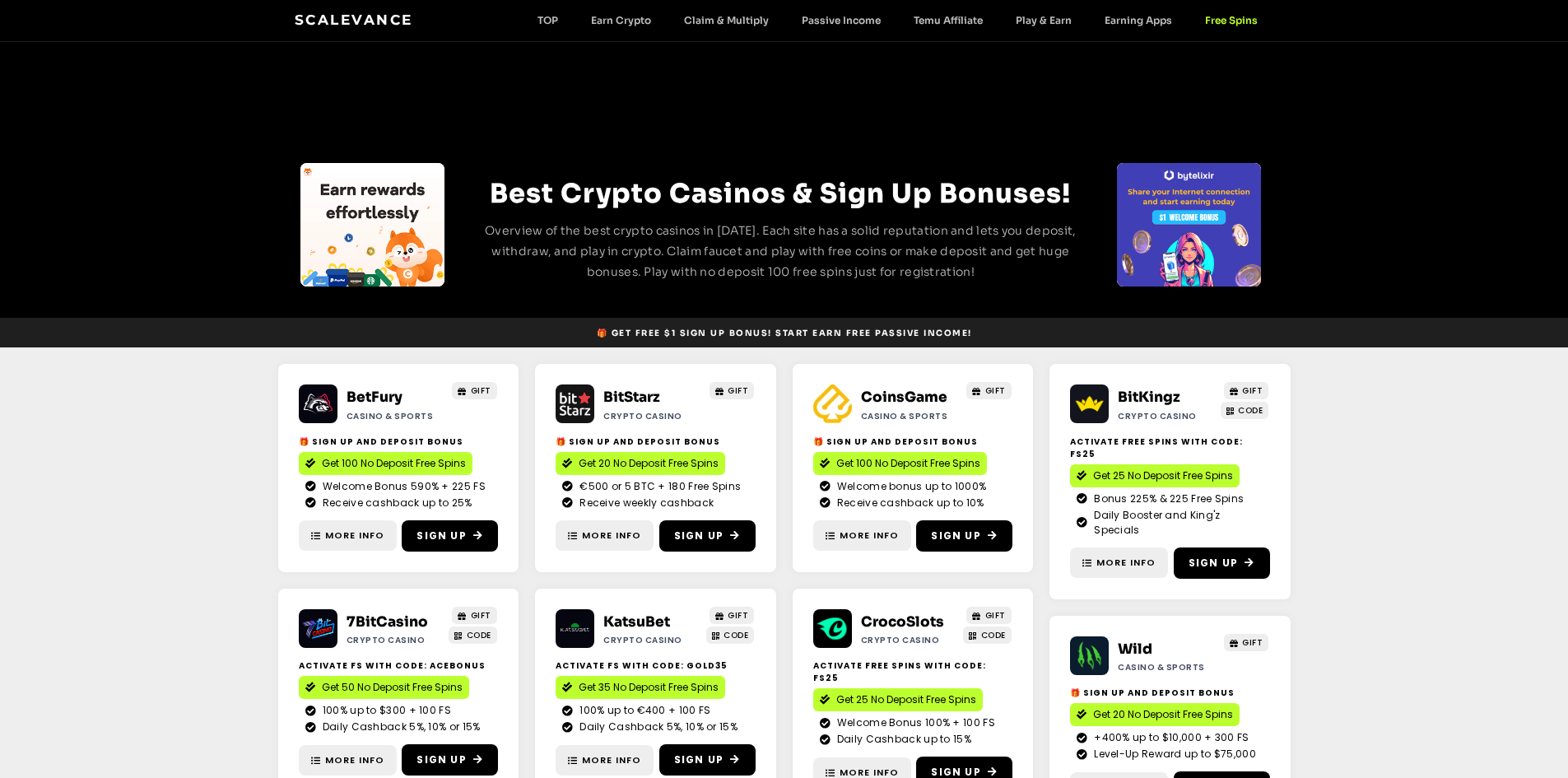
scroll to position [0, 0]
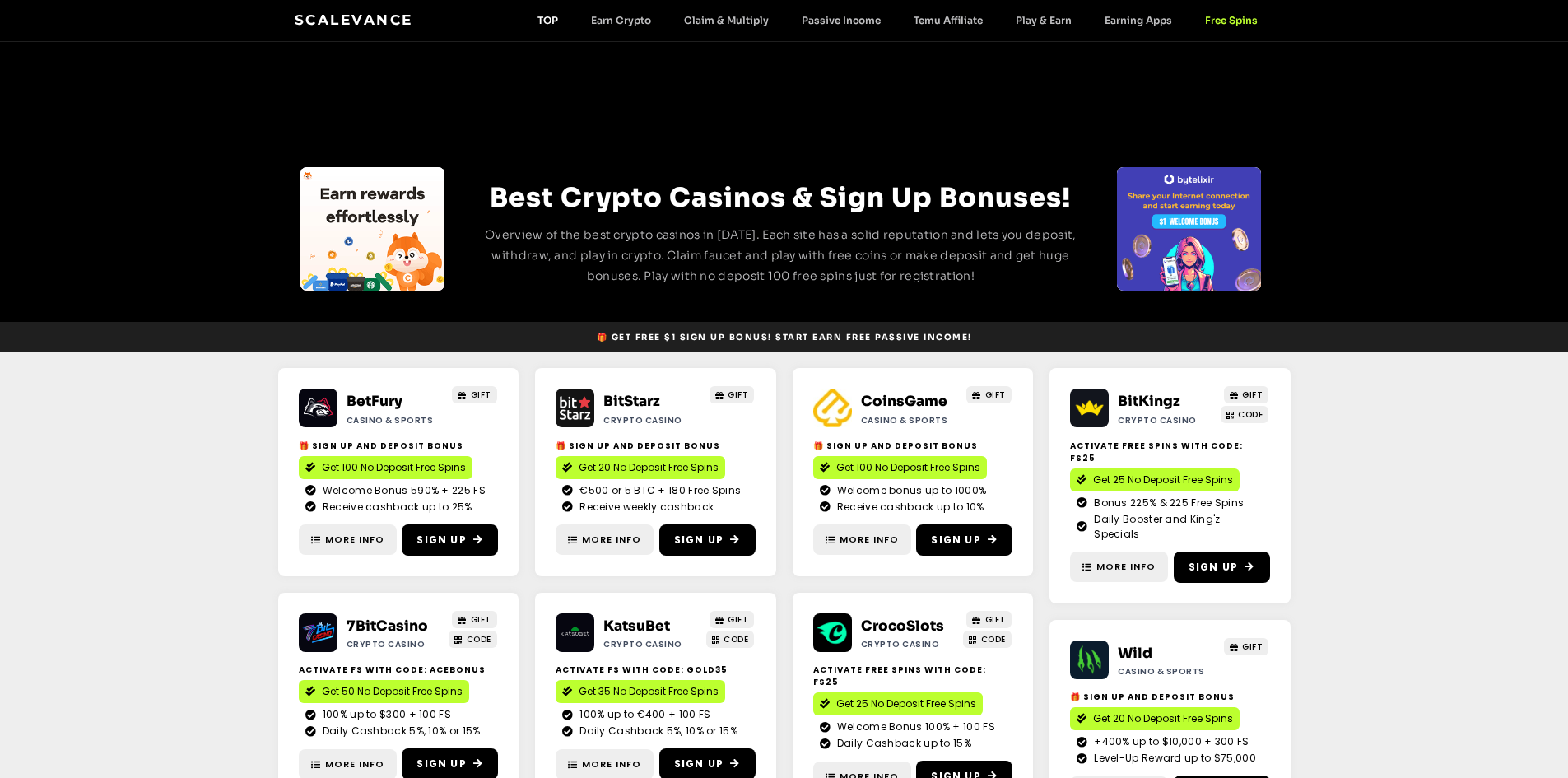
click at [549, 15] on link "TOP" at bounding box center [547, 20] width 53 height 12
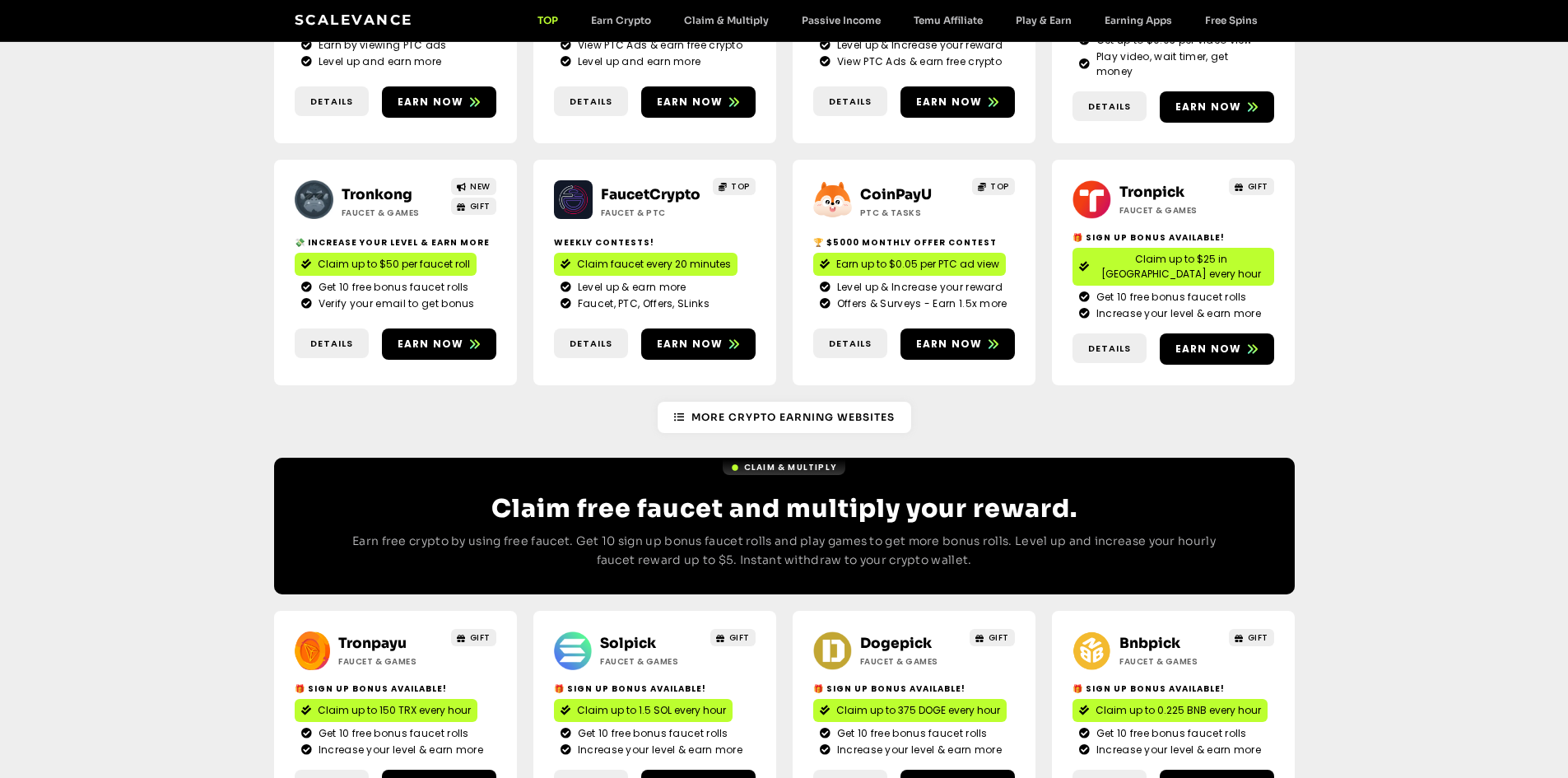
scroll to position [247, 0]
